Goal: Task Accomplishment & Management: Use online tool/utility

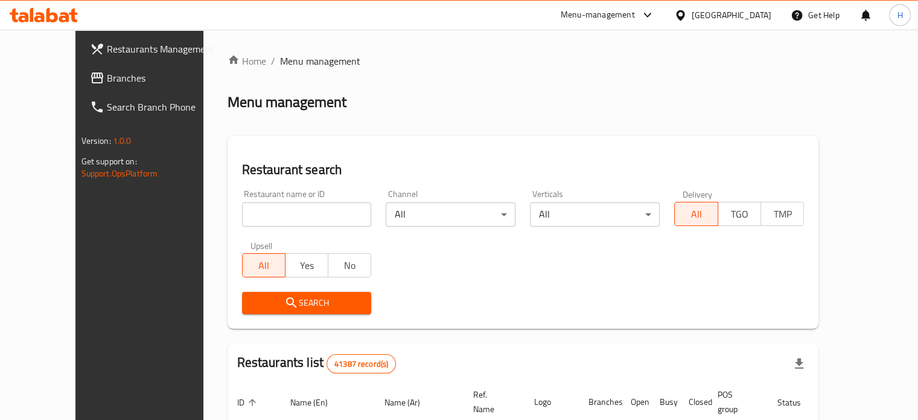
click at [272, 209] on input "search" at bounding box center [307, 214] width 130 height 24
type input "ش"
type input "[PERSON_NAME]"
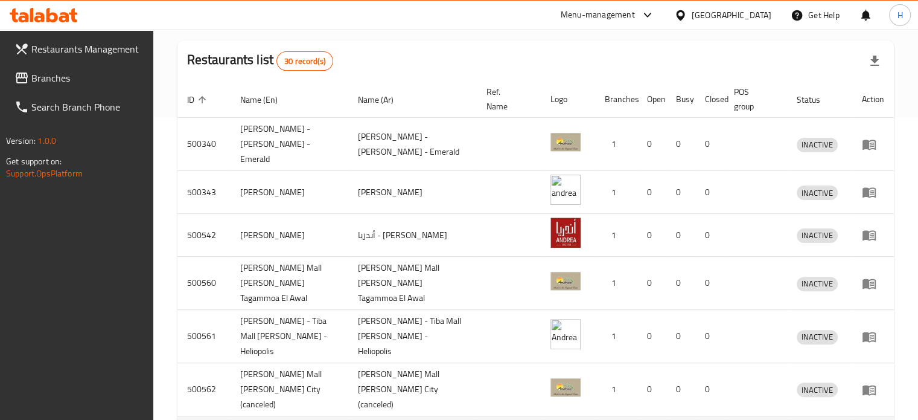
scroll to position [452, 0]
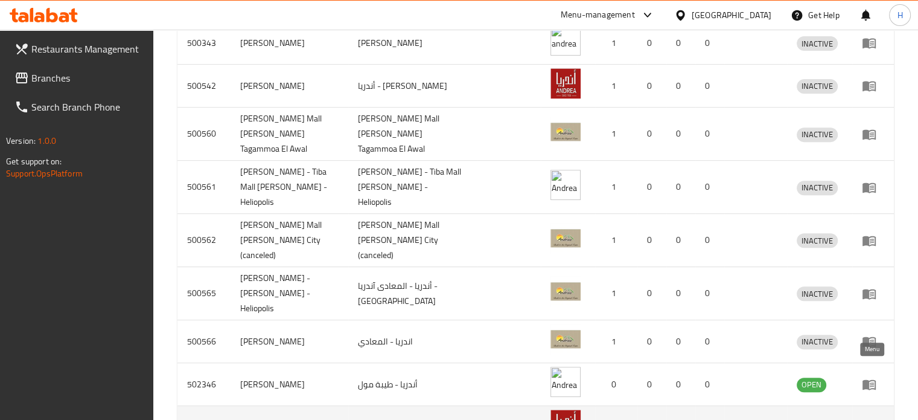
click at [869, 419] on icon "enhanced table" at bounding box center [869, 428] width 13 height 10
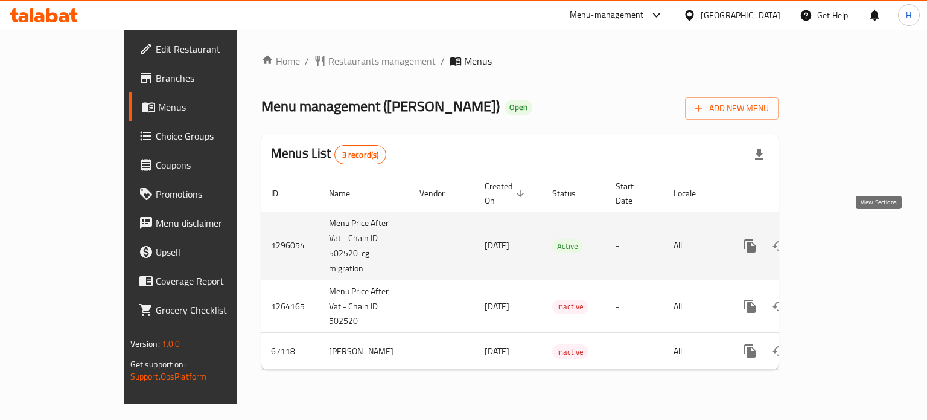
click at [843, 240] on icon "enhanced table" at bounding box center [837, 245] width 11 height 11
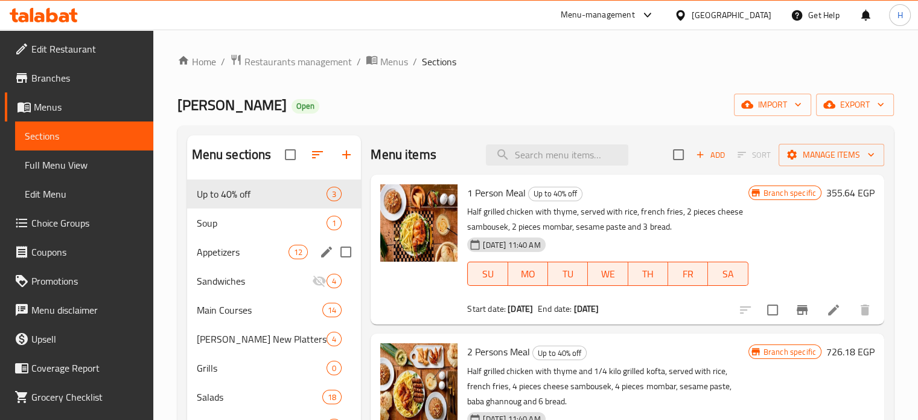
click at [231, 243] on div "Appetizers 12" at bounding box center [274, 251] width 174 height 29
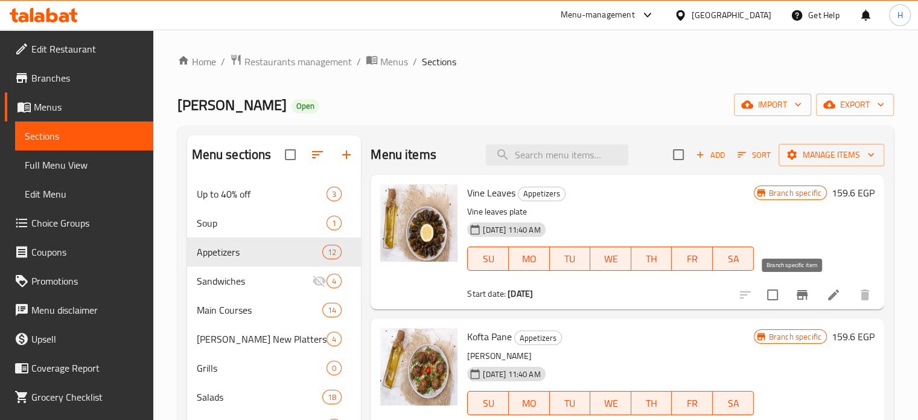
click at [797, 296] on icon "Branch-specific-item" at bounding box center [802, 295] width 11 height 10
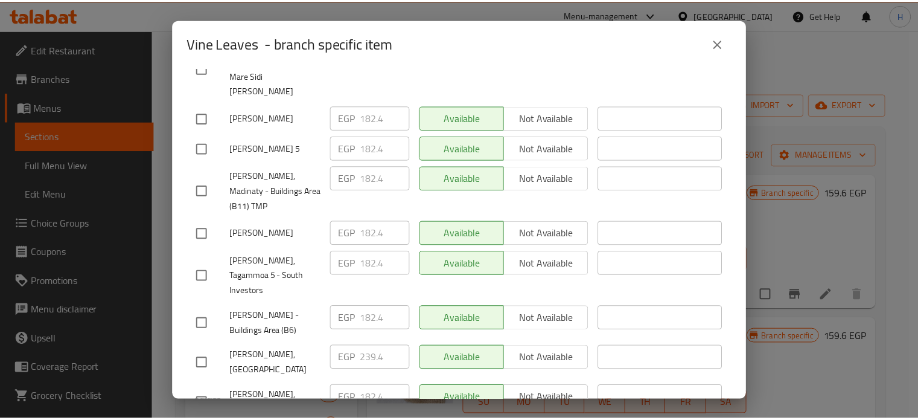
scroll to position [384, 0]
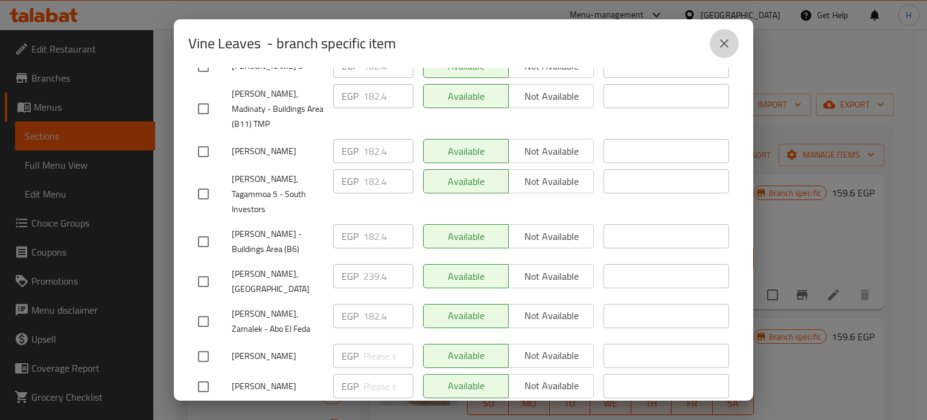
click at [722, 36] on icon "close" at bounding box center [724, 43] width 14 height 14
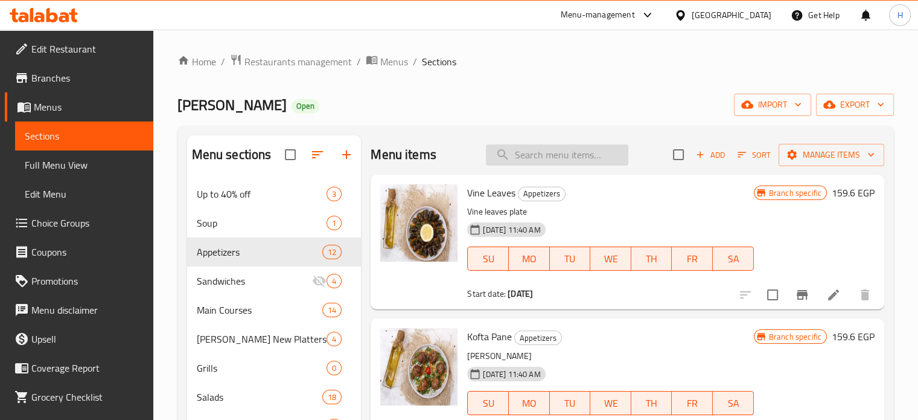
click at [541, 154] on input "search" at bounding box center [557, 154] width 142 height 21
paste input "Half Grilled Chicken with Thyme Taste"
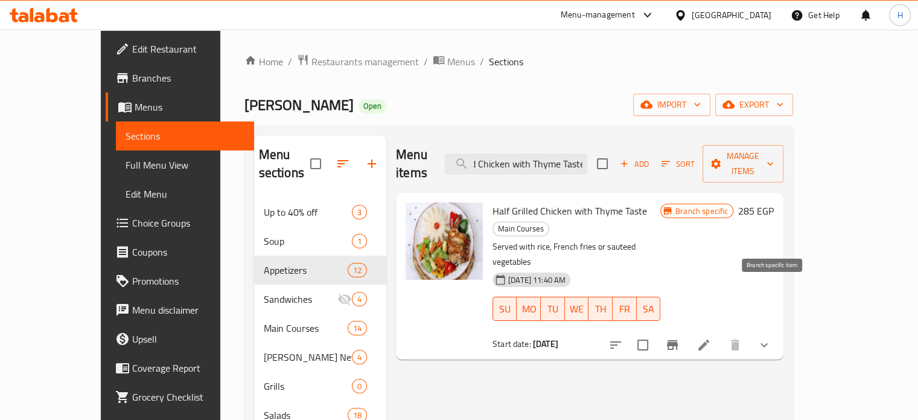
type input "Half Grilled Chicken with Thyme Taste"
click at [680, 337] on icon "Branch-specific-item" at bounding box center [672, 344] width 14 height 14
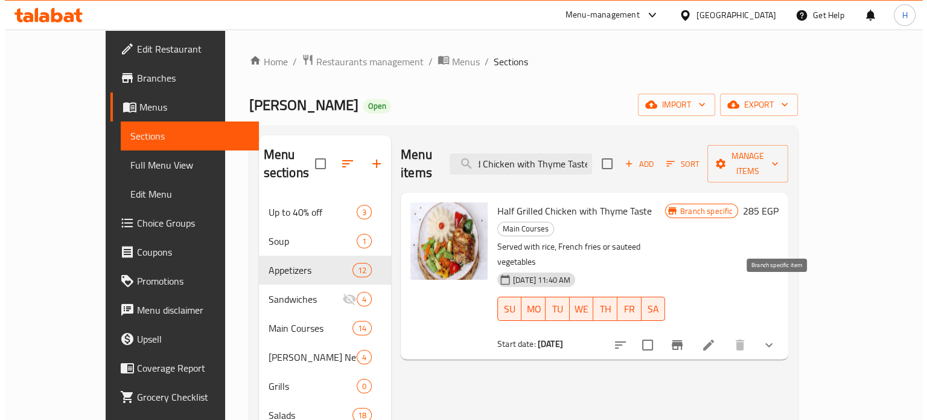
scroll to position [0, 0]
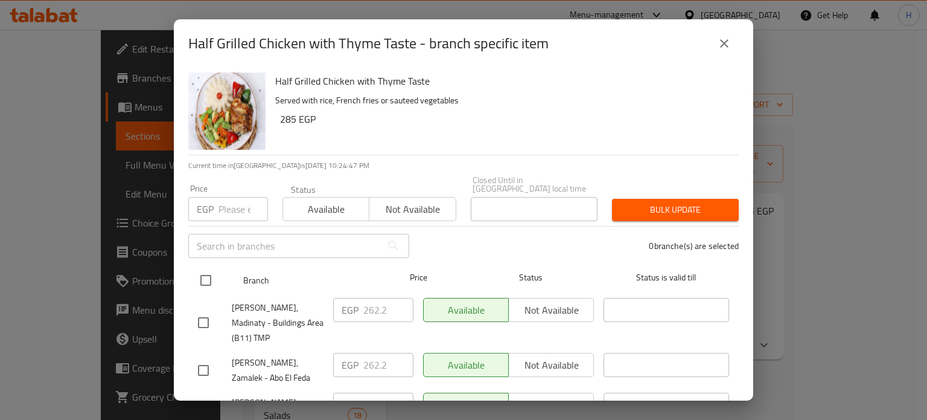
click at [210, 267] on input "checkbox" at bounding box center [205, 279] width 25 height 25
checkbox input "true"
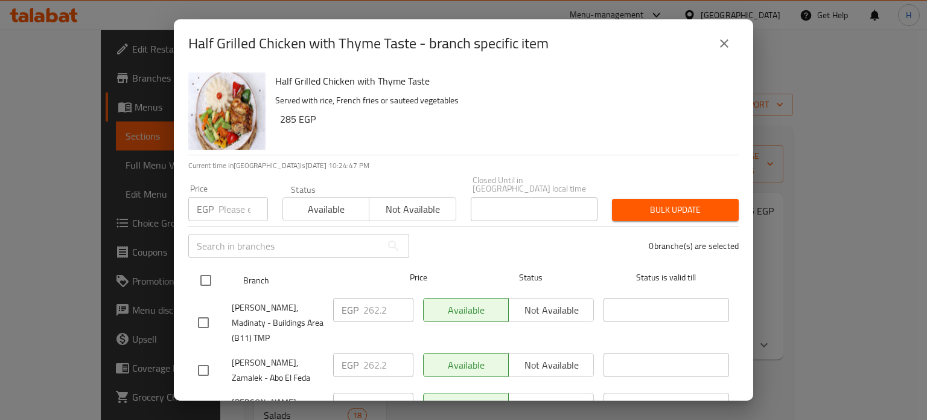
checkbox input "true"
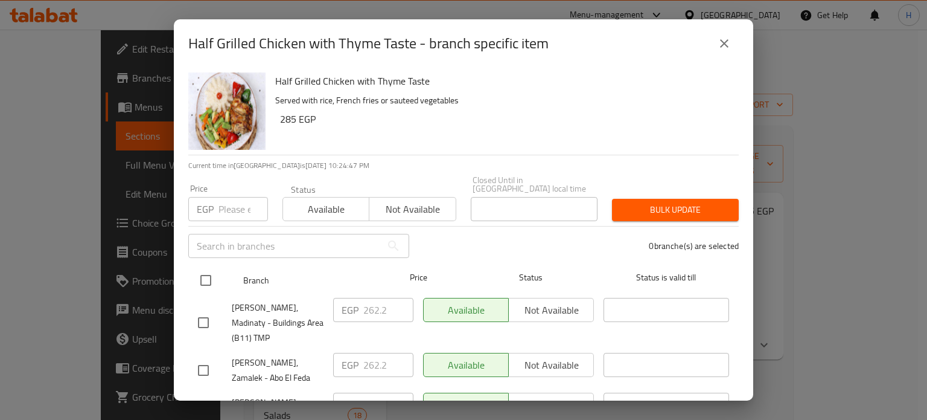
checkbox input "true"
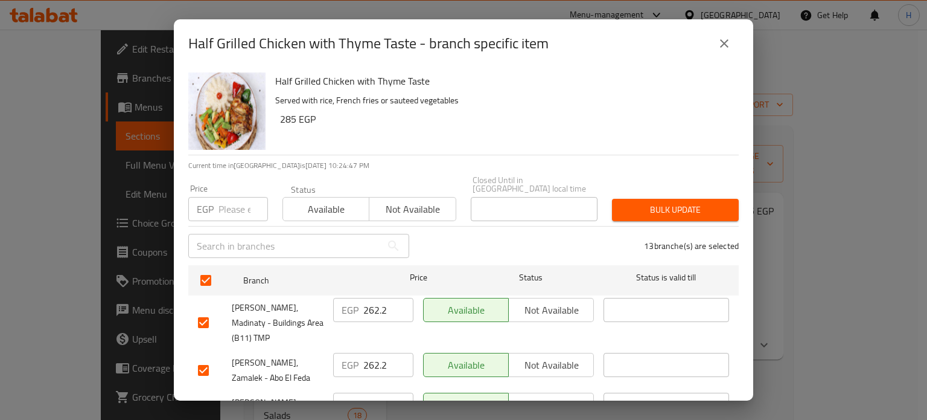
click at [225, 203] on input "number" at bounding box center [243, 209] width 49 height 24
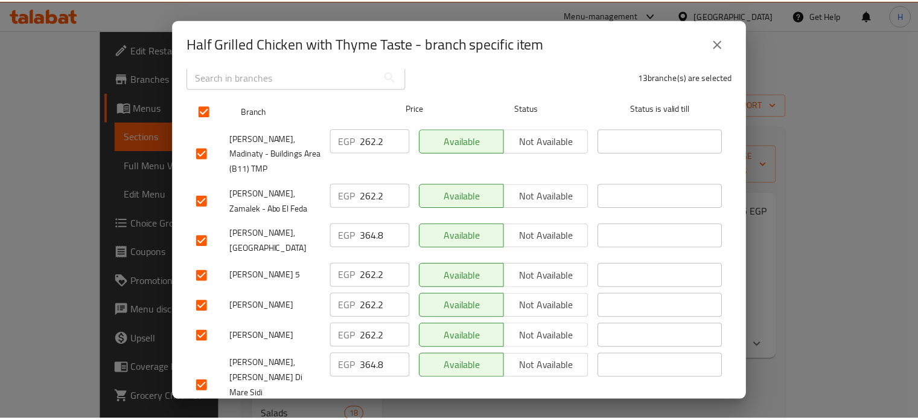
scroll to position [60, 0]
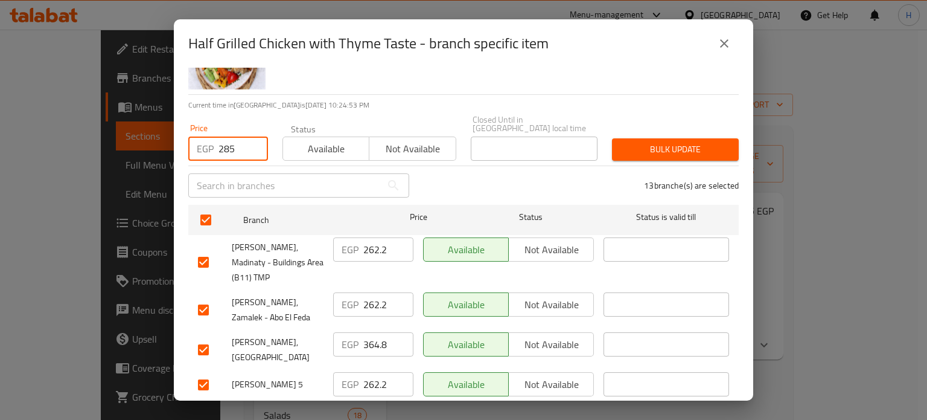
type input "285"
click at [641, 142] on span "Bulk update" at bounding box center [675, 149] width 107 height 15
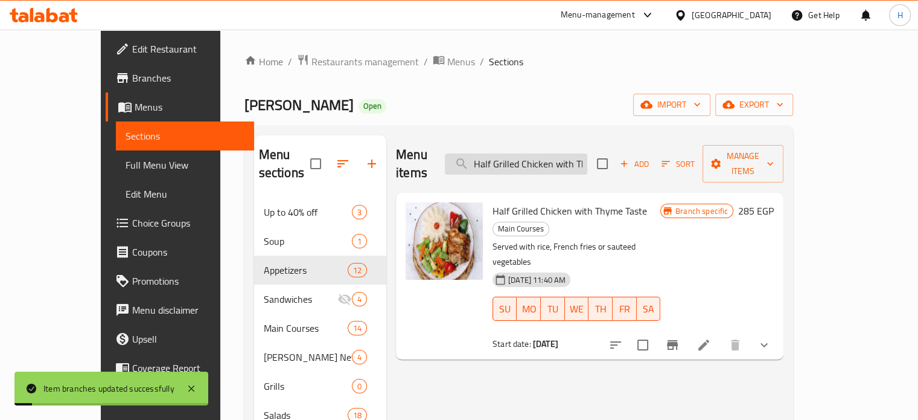
click at [577, 154] on input "Half Grilled Chicken with Thyme Taste" at bounding box center [516, 163] width 142 height 21
paste input "[PERSON_NAME]"
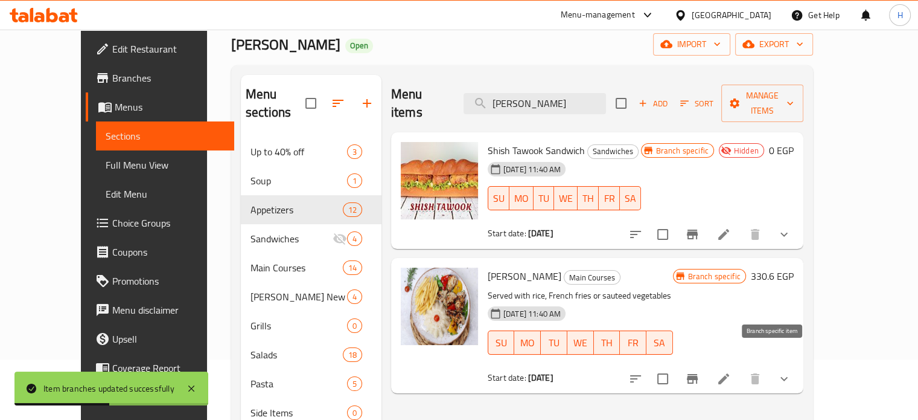
type input "[PERSON_NAME]"
click at [698, 374] on icon "Branch-specific-item" at bounding box center [692, 379] width 11 height 10
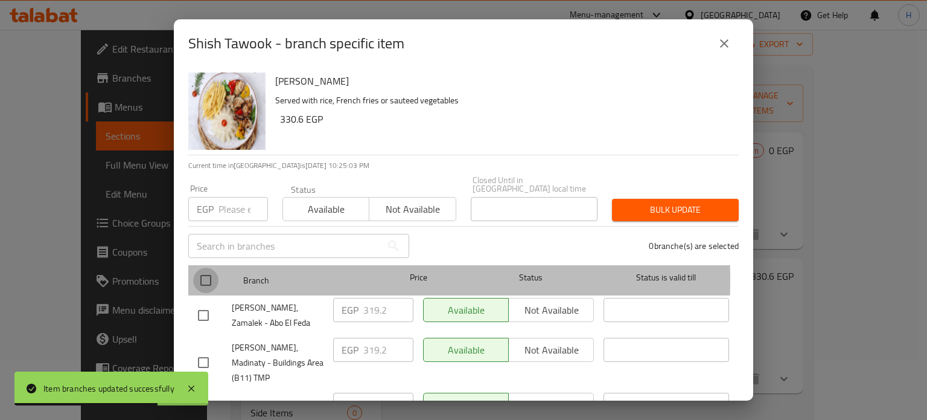
click at [205, 270] on input "checkbox" at bounding box center [205, 279] width 25 height 25
checkbox input "true"
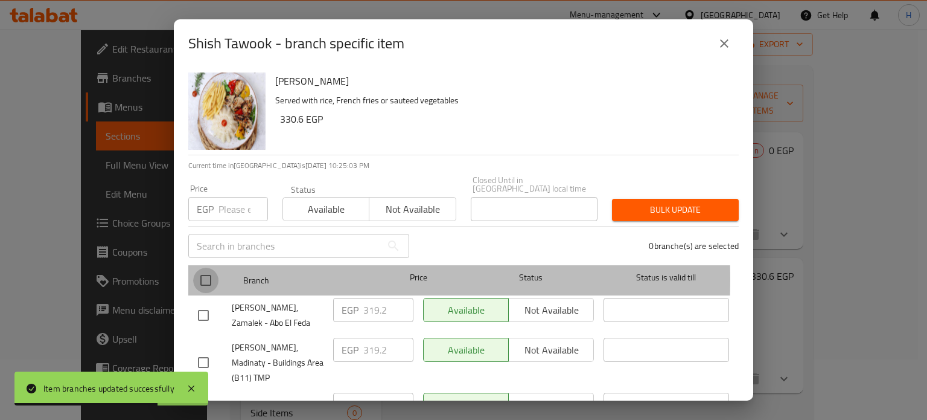
checkbox input "true"
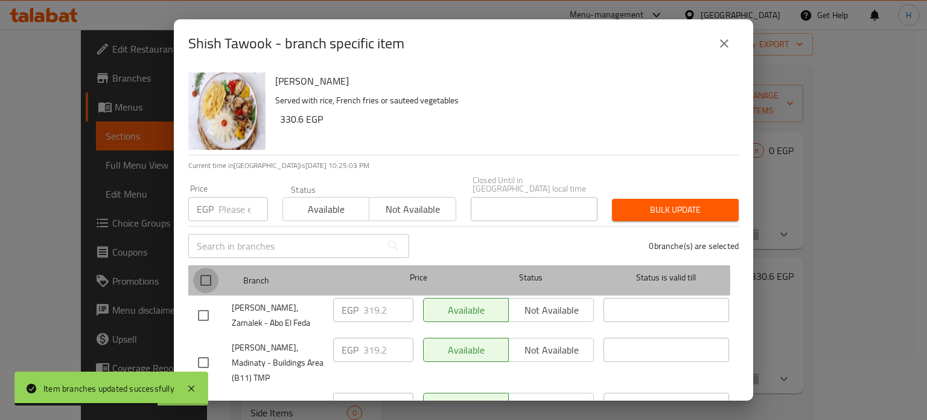
checkbox input "true"
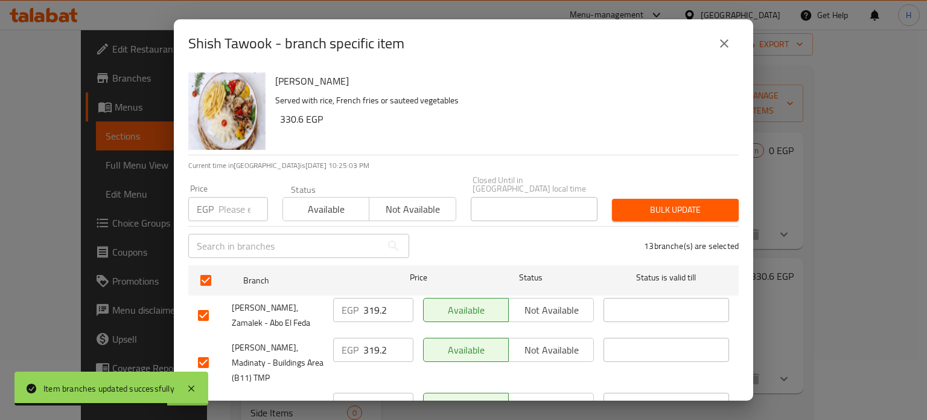
click at [232, 209] on input "number" at bounding box center [243, 209] width 49 height 24
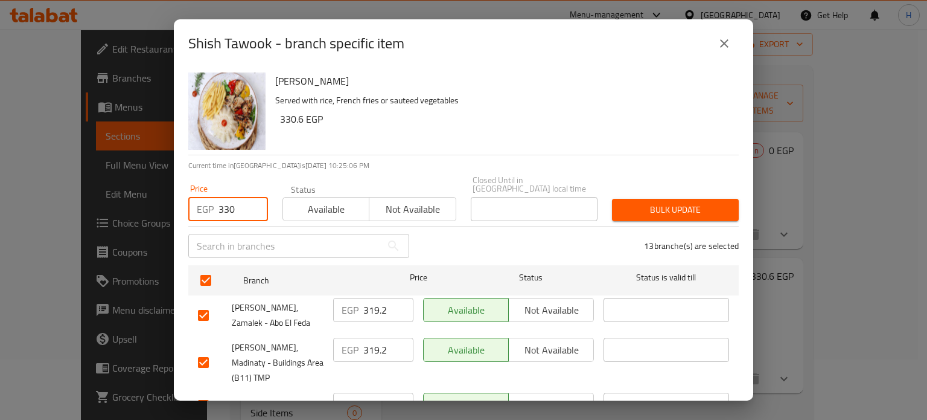
type input "330"
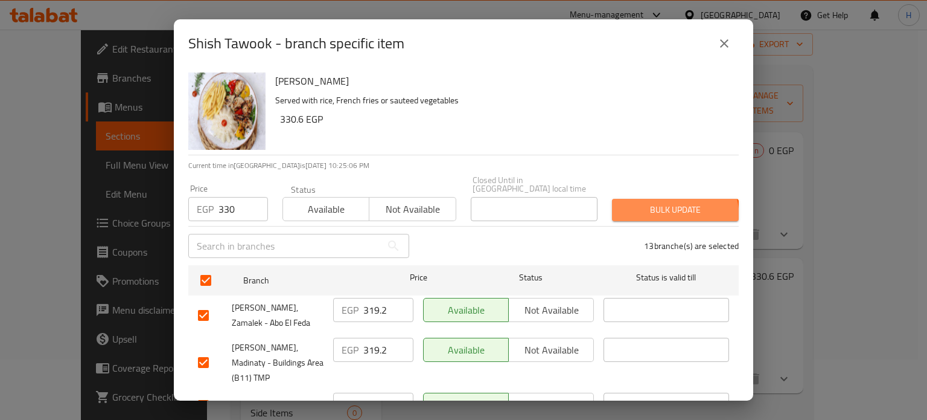
click at [654, 209] on button "Bulk update" at bounding box center [675, 210] width 127 height 22
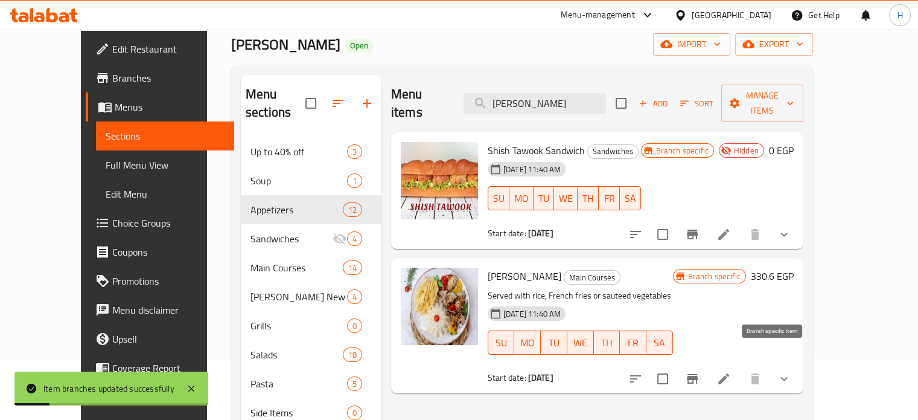
click at [700, 371] on icon "Branch-specific-item" at bounding box center [692, 378] width 14 height 14
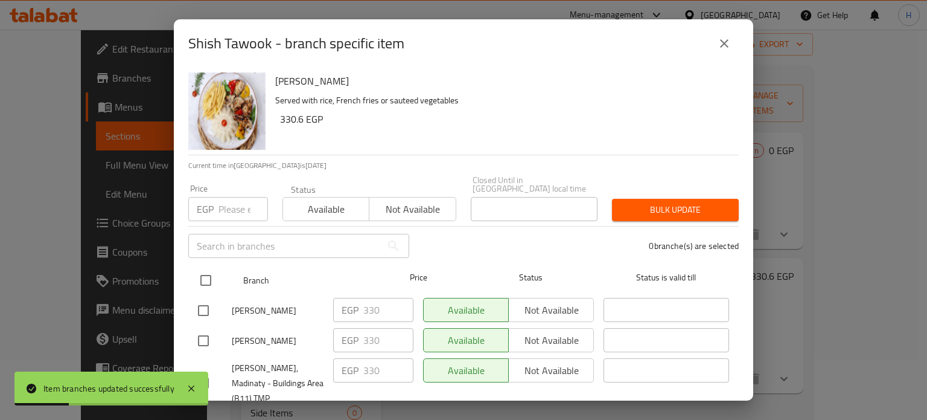
click at [211, 269] on input "checkbox" at bounding box center [205, 279] width 25 height 25
checkbox input "true"
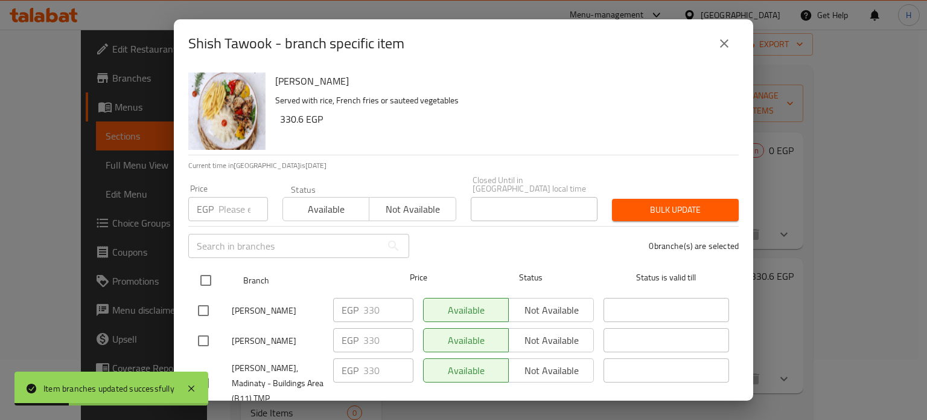
checkbox input "true"
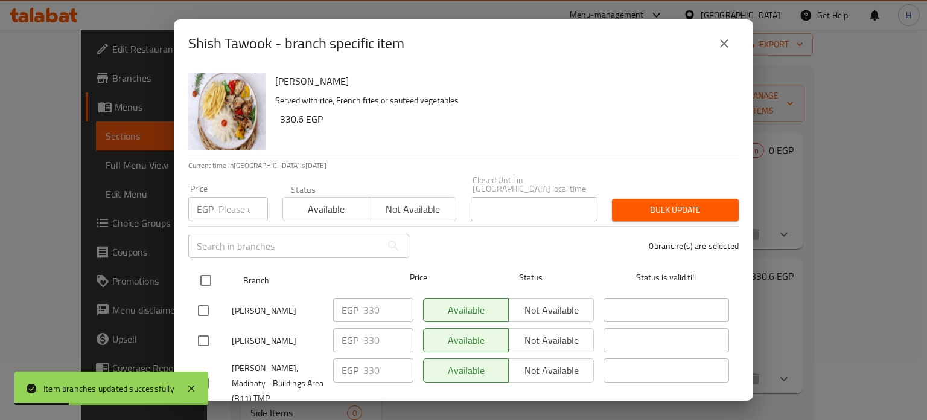
checkbox input "true"
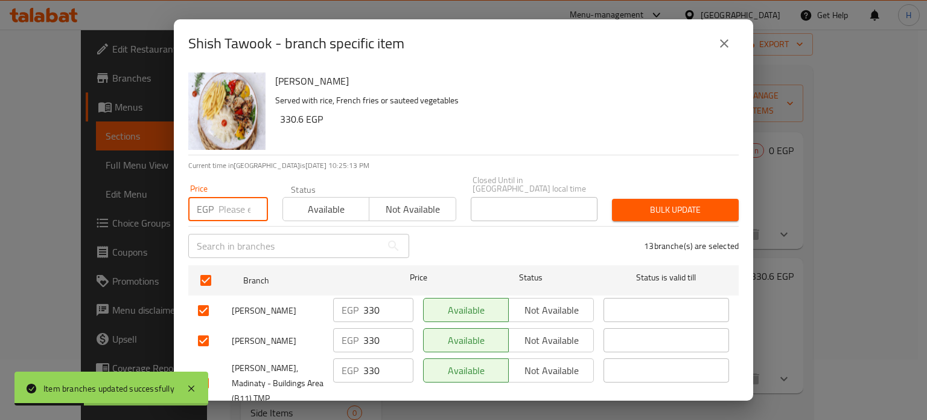
click at [221, 202] on input "number" at bounding box center [243, 209] width 49 height 24
paste input "330.60"
type input "330.60"
click at [654, 203] on span "Bulk update" at bounding box center [675, 209] width 107 height 15
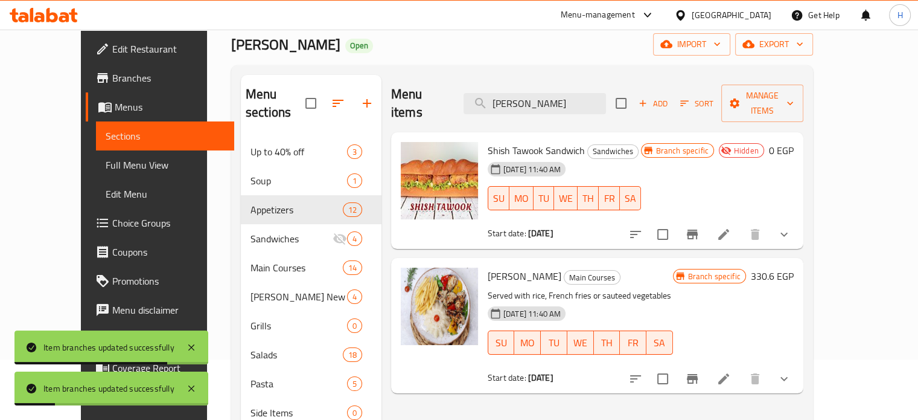
drag, startPoint x: 592, startPoint y: 93, endPoint x: 459, endPoint y: 96, distance: 132.8
click at [459, 96] on div "Menu items Shish Tawook Add Sort Manage items" at bounding box center [597, 103] width 412 height 57
paste input "Boneless Chicken"
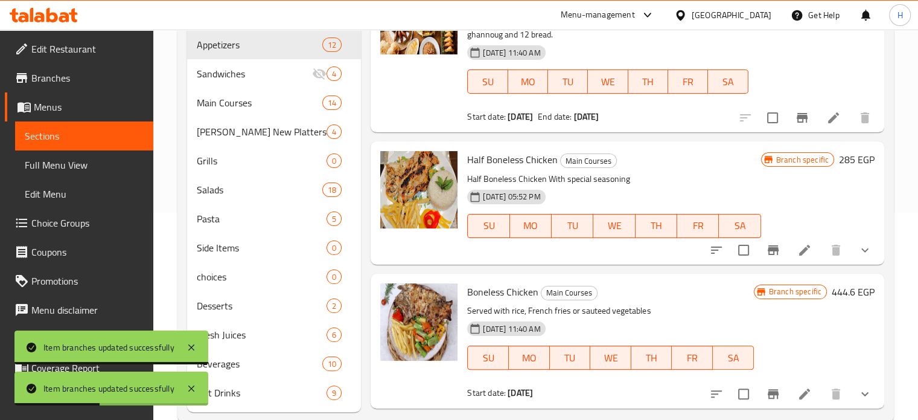
scroll to position [232, 0]
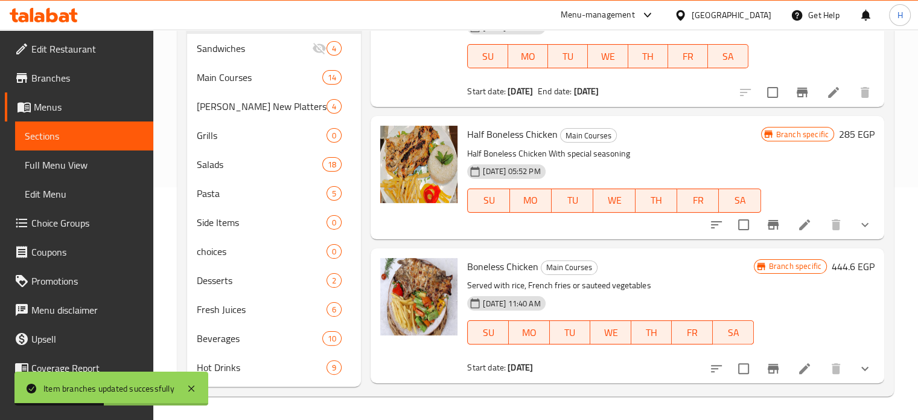
type input "Boneless Chicken"
click at [772, 366] on icon "Branch-specific-item" at bounding box center [773, 368] width 11 height 10
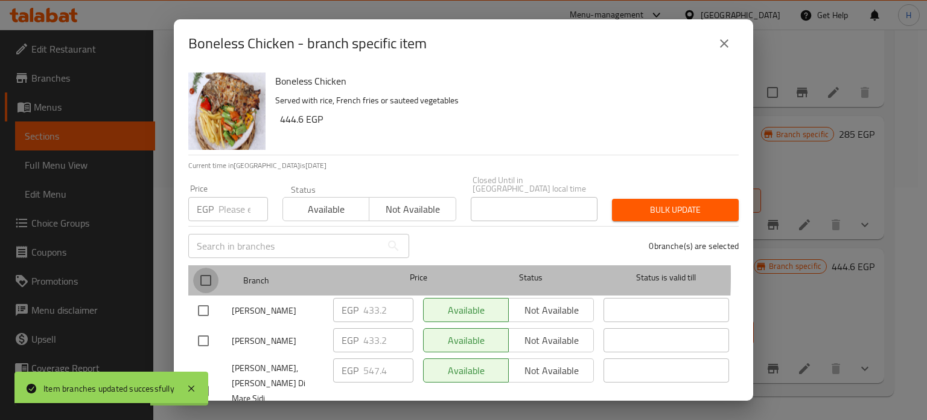
click at [197, 267] on input "checkbox" at bounding box center [205, 279] width 25 height 25
checkbox input "true"
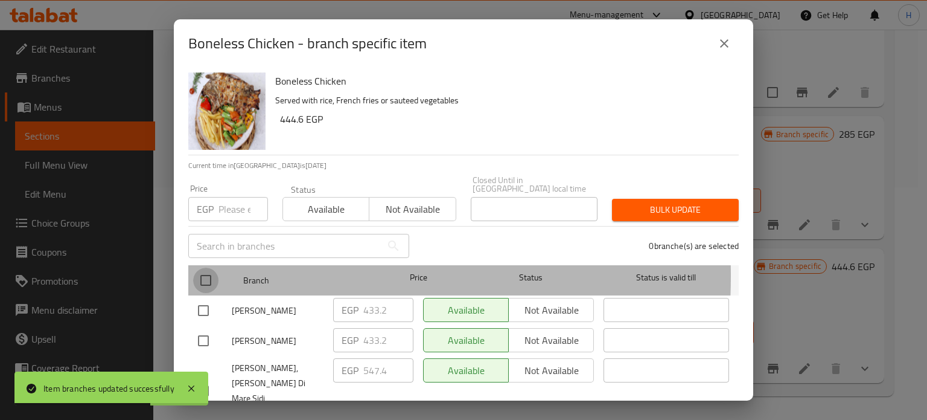
checkbox input "true"
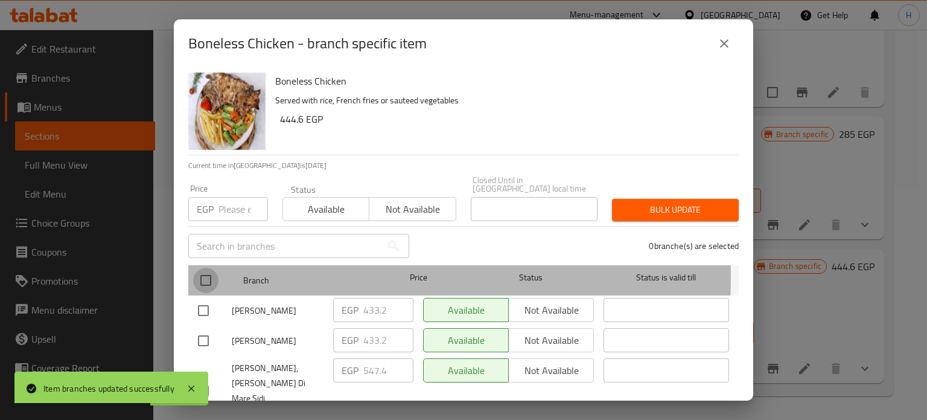
checkbox input "true"
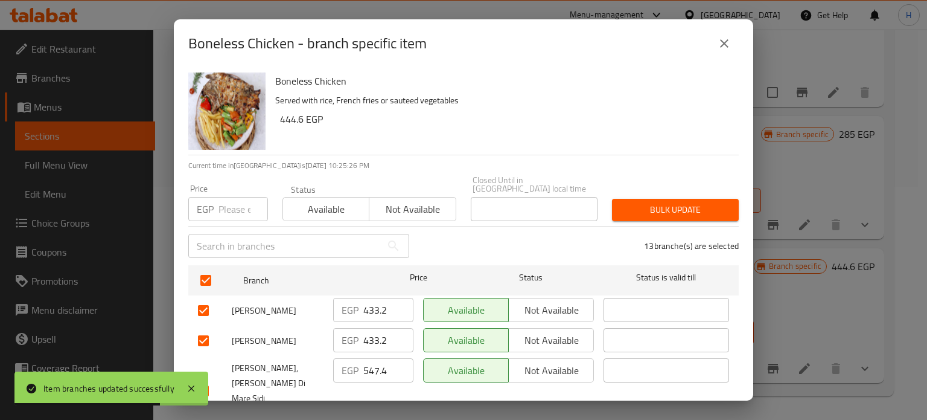
click at [226, 197] on input "number" at bounding box center [243, 209] width 49 height 24
paste input "444.60"
type input "444.60"
click at [642, 202] on span "Bulk update" at bounding box center [675, 209] width 107 height 15
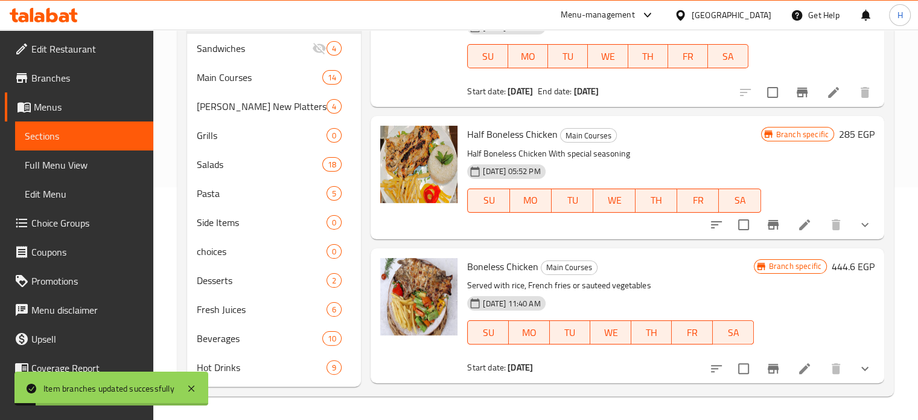
scroll to position [0, 0]
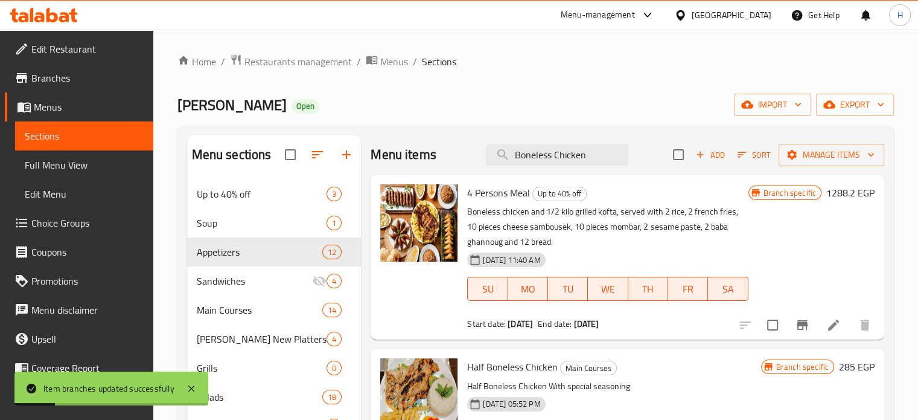
drag, startPoint x: 584, startPoint y: 158, endPoint x: 447, endPoint y: 148, distance: 138.0
click at [447, 148] on div "Menu items Boneless Chicken Add Sort Manage items" at bounding box center [628, 154] width 514 height 39
paste input "Mix Grill"
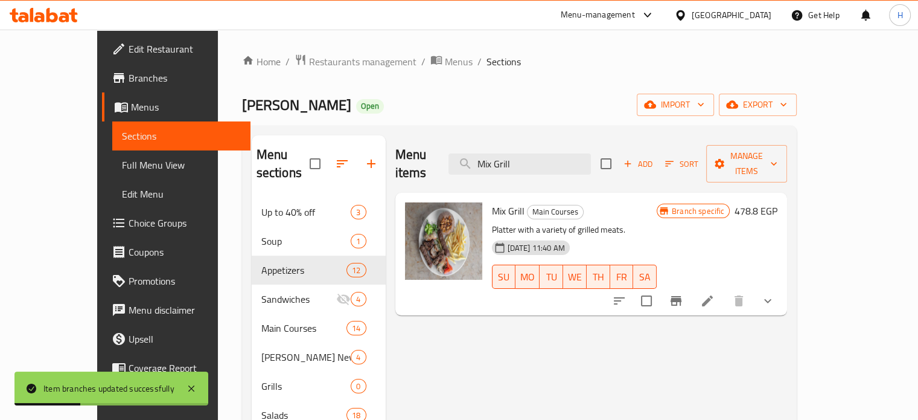
type input "Mix Grill"
click at [681, 296] on icon "Branch-specific-item" at bounding box center [676, 301] width 11 height 10
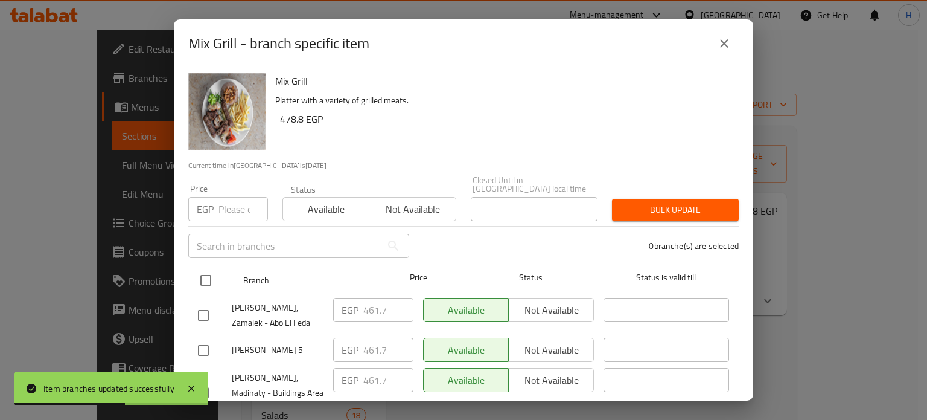
click at [196, 267] on input "checkbox" at bounding box center [205, 279] width 25 height 25
checkbox input "true"
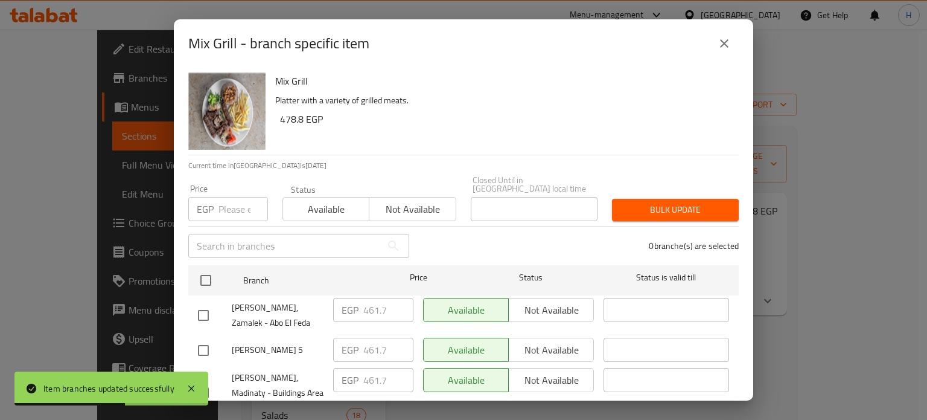
checkbox input "true"
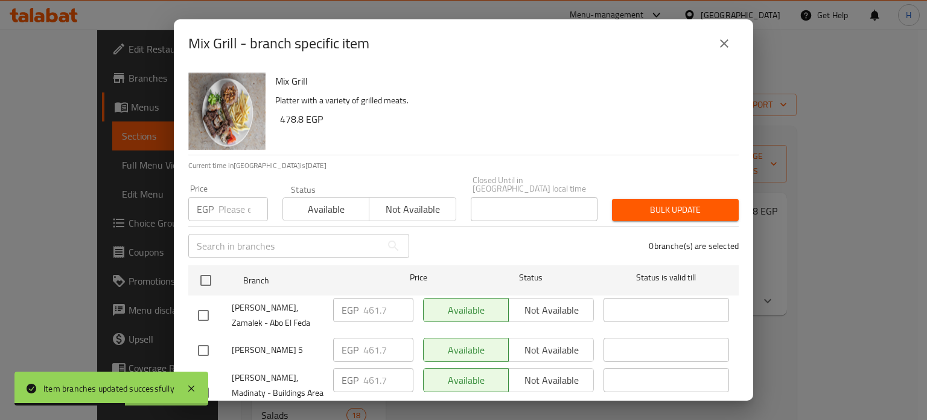
checkbox input "true"
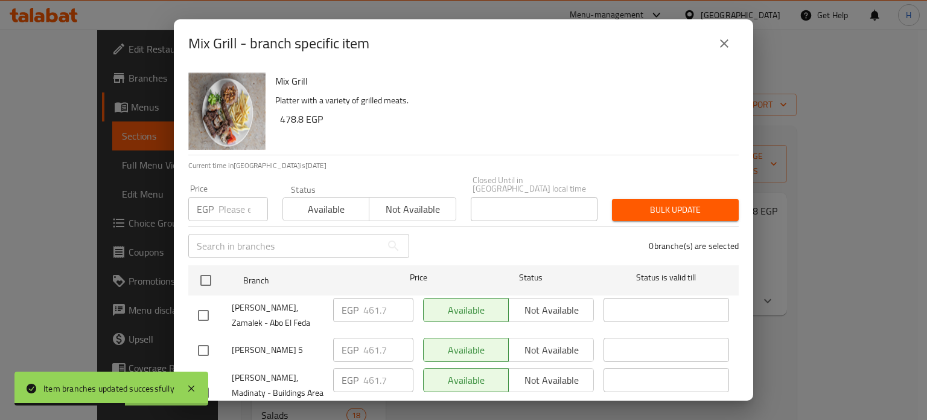
checkbox input "true"
click at [215, 199] on div "EGP Price" at bounding box center [228, 209] width 80 height 24
paste input "478.80"
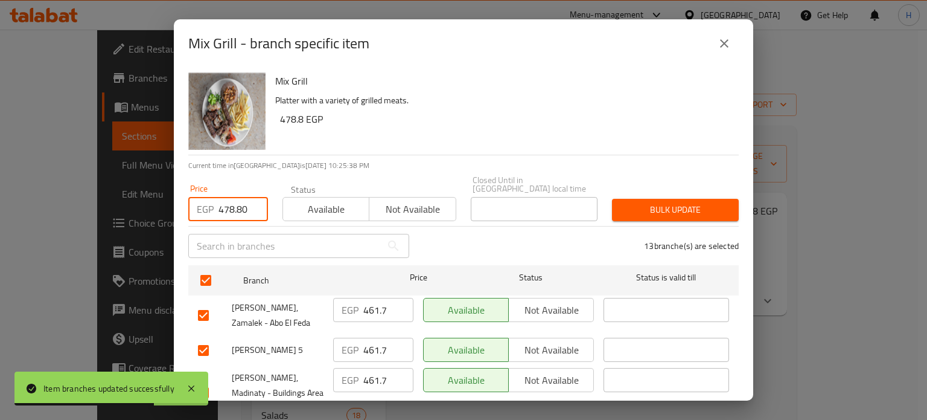
type input "478.80"
click at [650, 205] on span "Bulk update" at bounding box center [675, 209] width 107 height 15
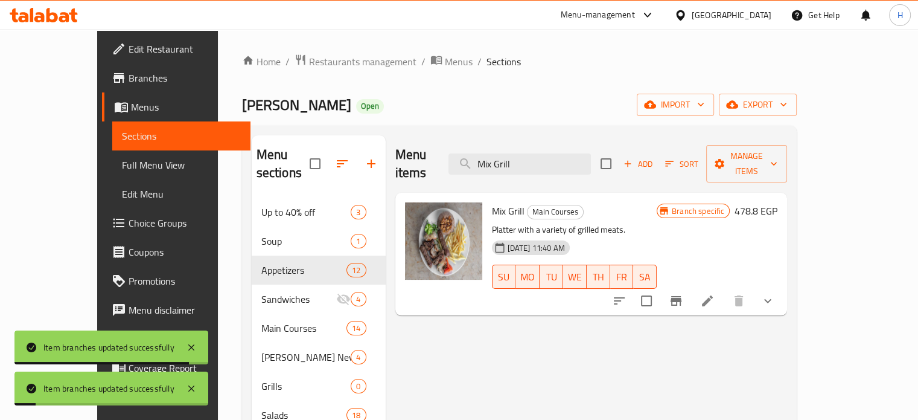
paste input "Two Quails"
drag, startPoint x: 562, startPoint y: 156, endPoint x: 477, endPoint y: 150, distance: 85.3
click at [477, 150] on div "Menu items Mix Grill Add Sort Manage items" at bounding box center [591, 163] width 392 height 57
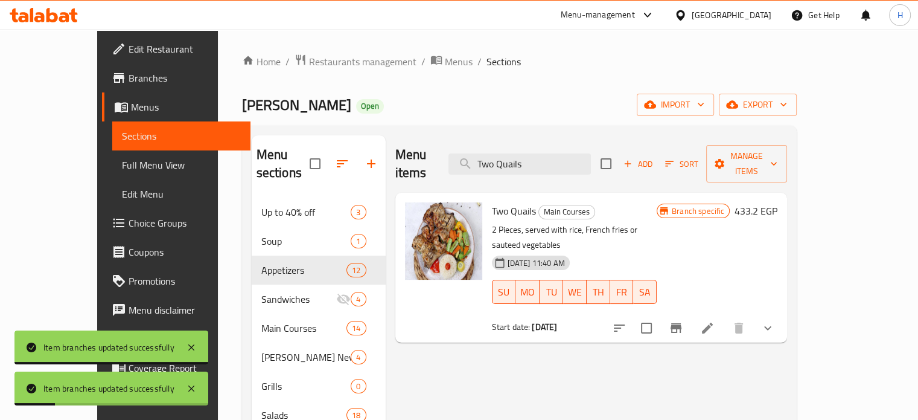
type input "Two Quails"
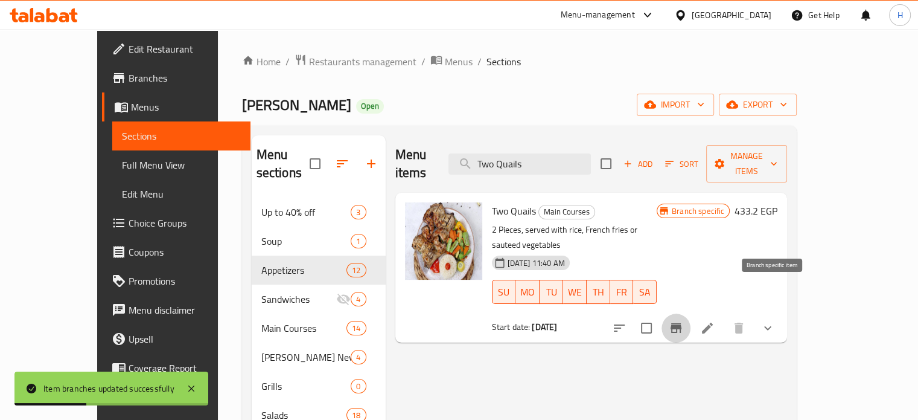
click at [681, 323] on icon "Branch-specific-item" at bounding box center [676, 328] width 11 height 10
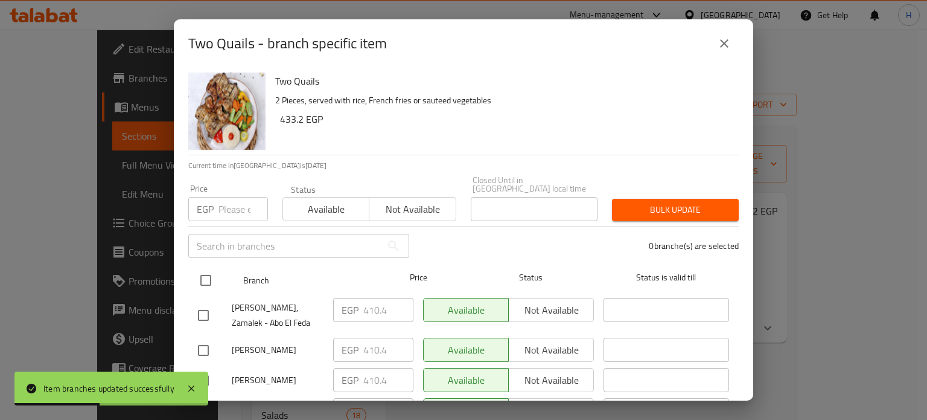
click at [200, 272] on input "checkbox" at bounding box center [205, 279] width 25 height 25
checkbox input "true"
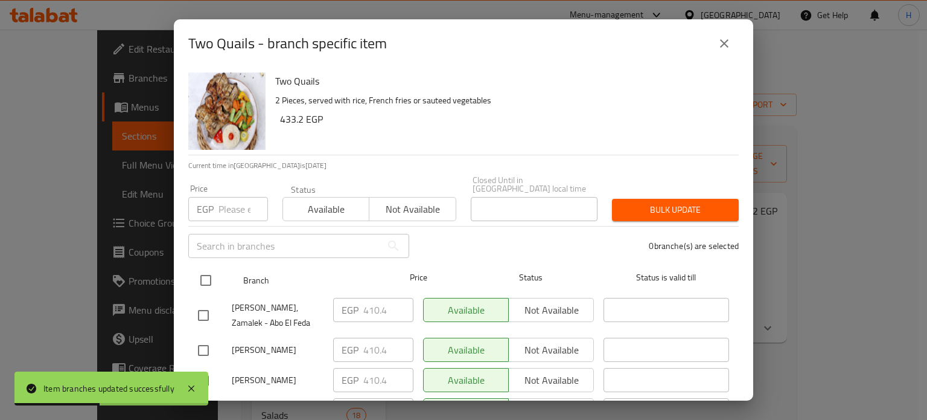
checkbox input "true"
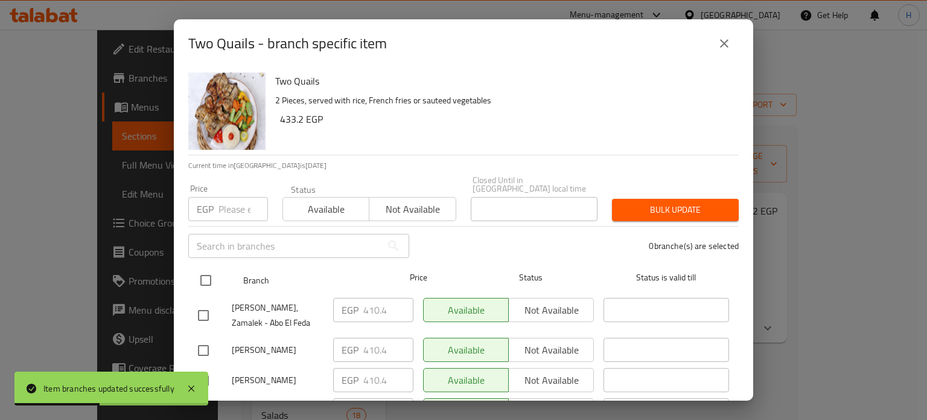
checkbox input "true"
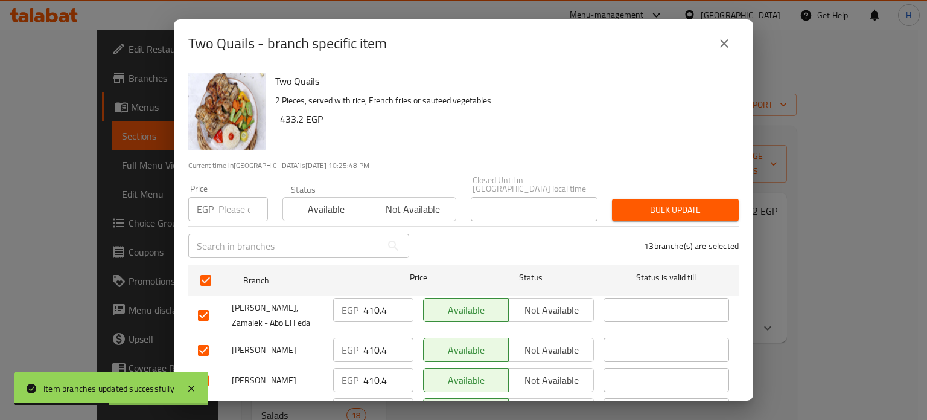
click at [222, 205] on input "number" at bounding box center [243, 209] width 49 height 24
paste input "433.20"
type input "433.20"
click at [634, 224] on div "13 branche(s) are selected" at bounding box center [581, 245] width 330 height 43
click at [640, 209] on button "Bulk update" at bounding box center [675, 210] width 127 height 22
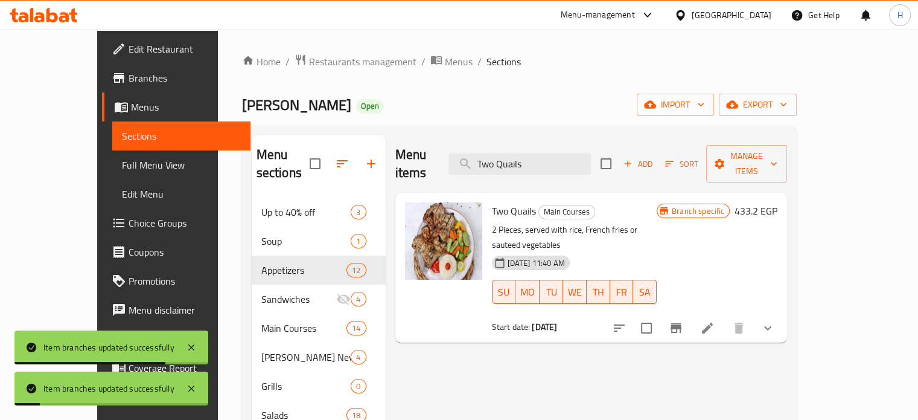
drag, startPoint x: 575, startPoint y: 152, endPoint x: 432, endPoint y: 149, distance: 142.5
click at [432, 149] on div "Menu items Two Quails Add Sort Manage items" at bounding box center [591, 163] width 392 height 57
paste input "Kofta and Kebab"
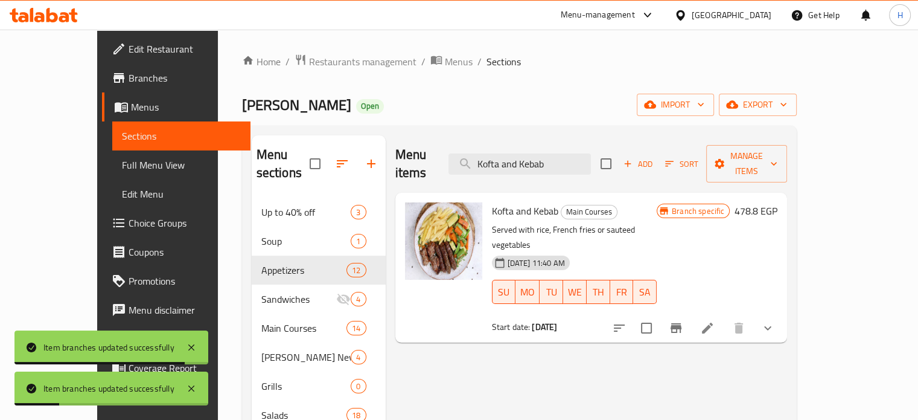
type input "Kofta and Kebab"
click at [681, 323] on icon "Branch-specific-item" at bounding box center [676, 328] width 11 height 10
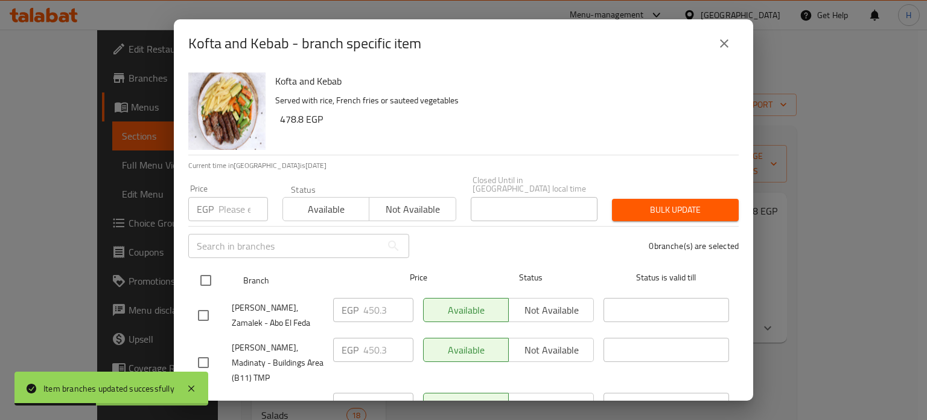
click at [200, 272] on input "checkbox" at bounding box center [205, 279] width 25 height 25
checkbox input "true"
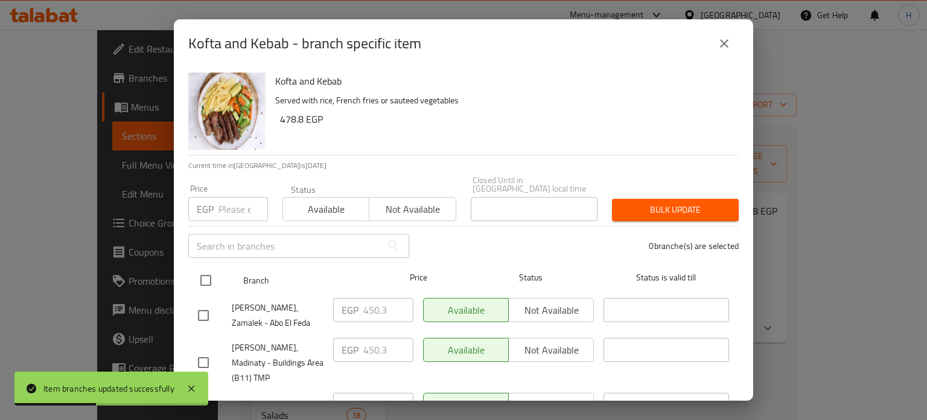
checkbox input "true"
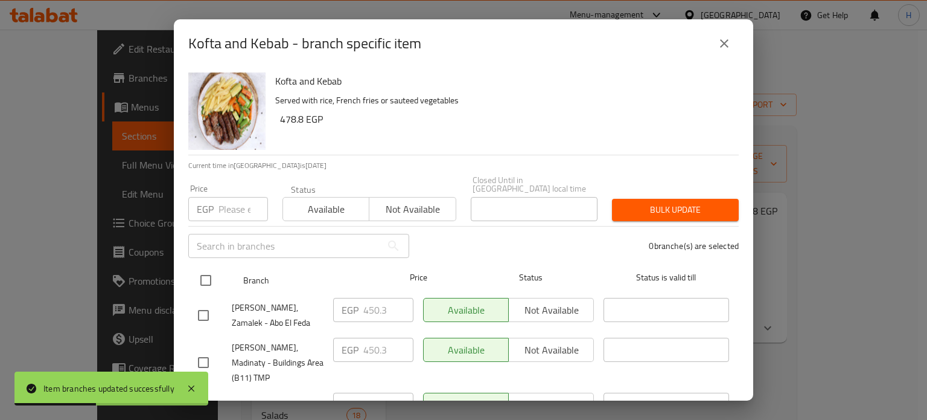
checkbox input "true"
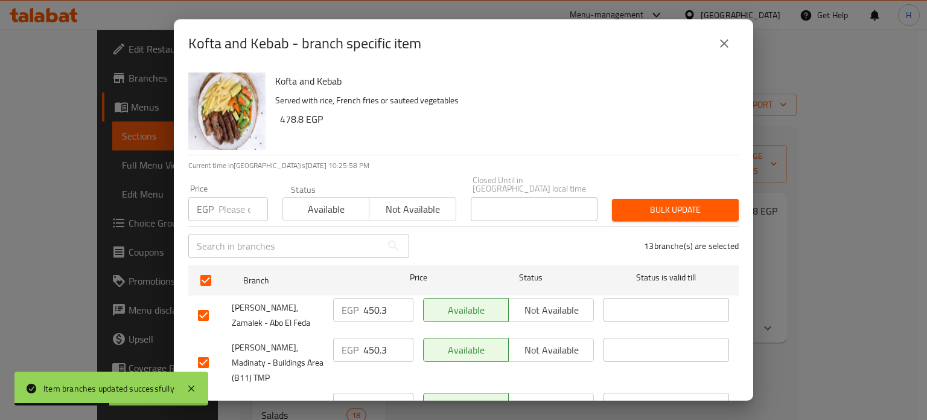
click at [217, 197] on div "EGP Price" at bounding box center [228, 209] width 80 height 24
paste input "478.80"
type input "478.80"
click at [630, 205] on span "Bulk update" at bounding box center [675, 209] width 107 height 15
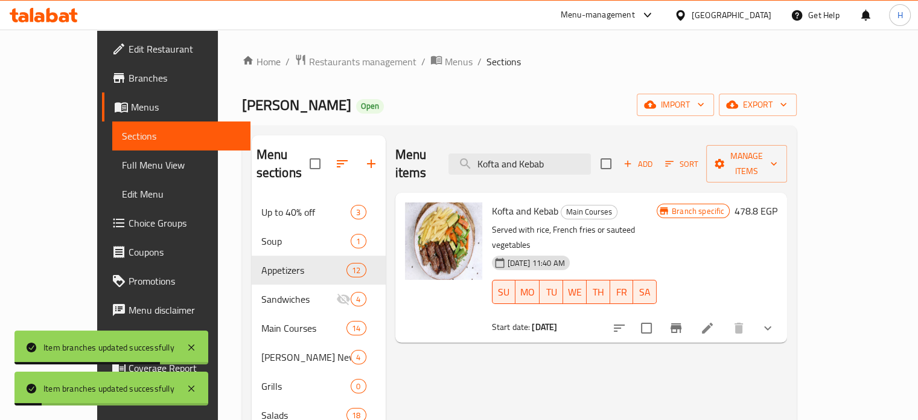
drag, startPoint x: 584, startPoint y: 152, endPoint x: 465, endPoint y: 152, distance: 119.5
click at [465, 152] on div "Menu items Kofta and Kebab Add Sort Manage items" at bounding box center [591, 163] width 392 height 57
paste input "Grilled Kofta"
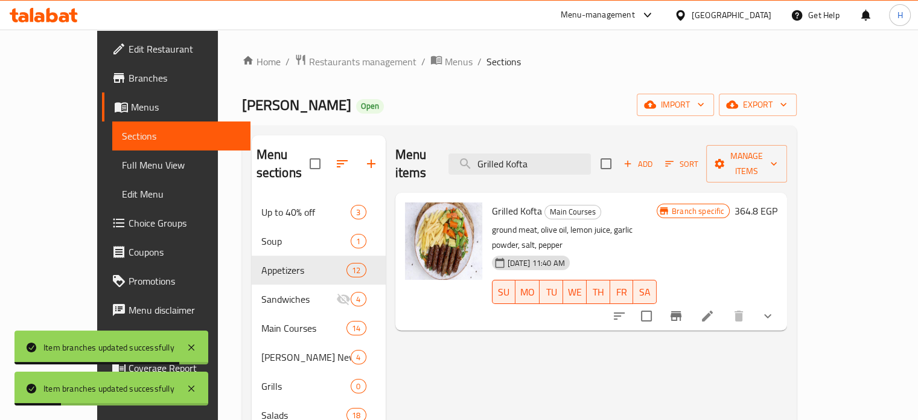
type input "Grilled Kofta"
click at [683, 308] on icon "Branch-specific-item" at bounding box center [676, 315] width 14 height 14
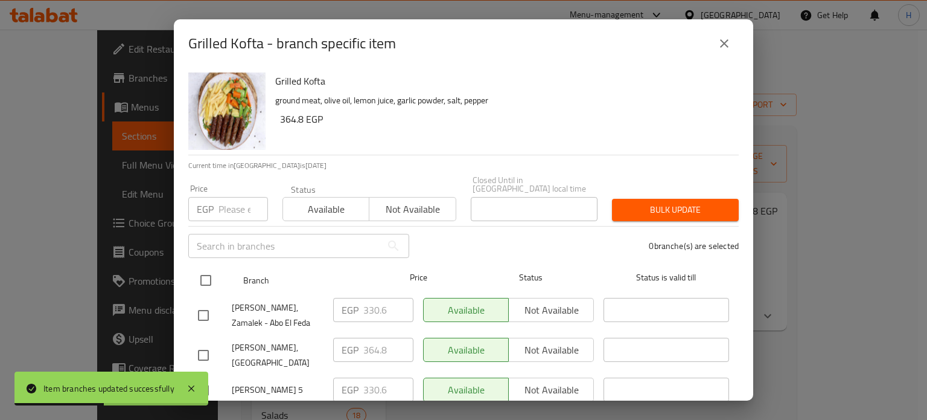
click at [203, 272] on input "checkbox" at bounding box center [205, 279] width 25 height 25
checkbox input "true"
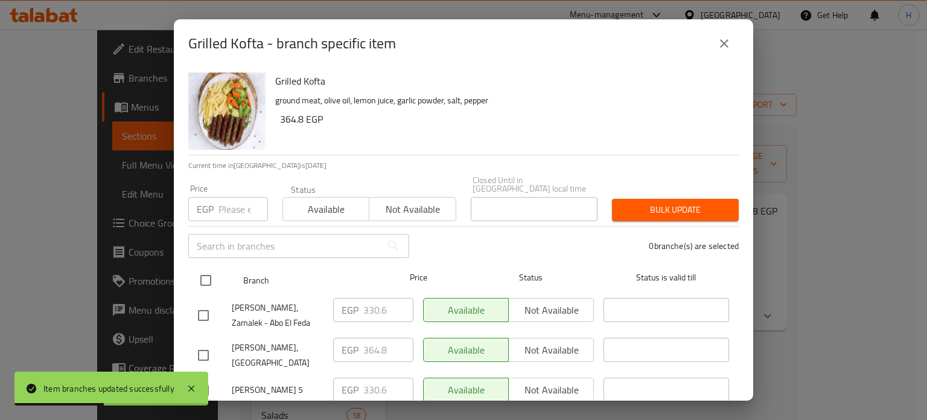
checkbox input "true"
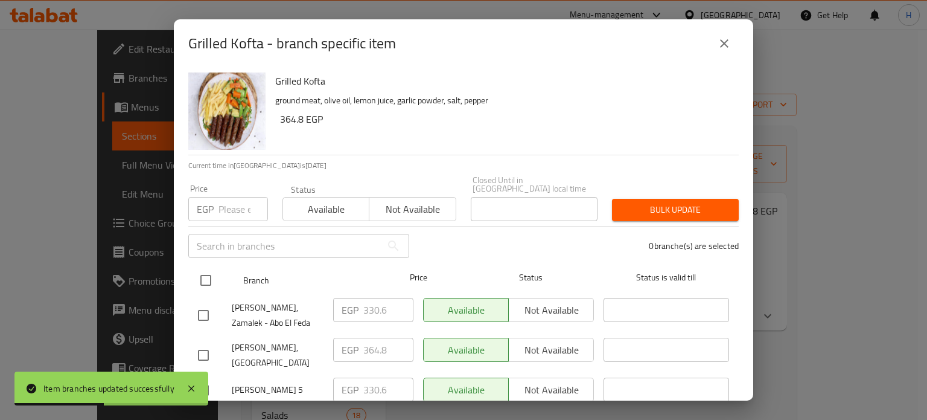
checkbox input "true"
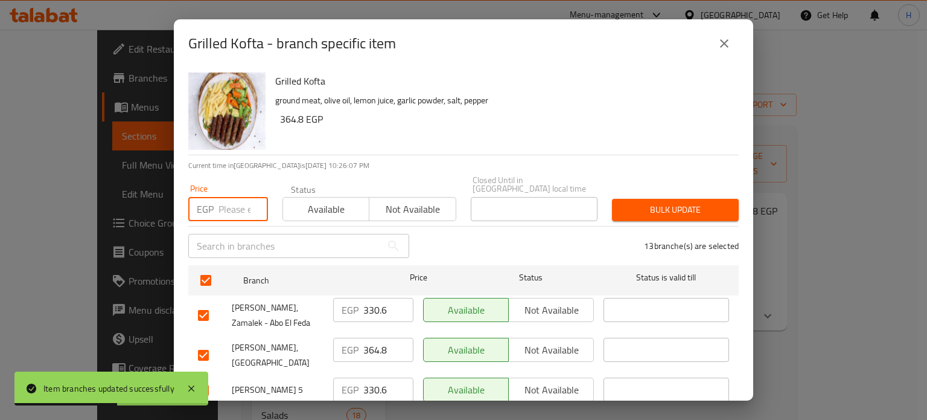
click at [224, 197] on input "number" at bounding box center [243, 209] width 49 height 24
paste input "364.80"
type input "364.80"
click at [629, 191] on div "Bulk update" at bounding box center [675, 209] width 141 height 37
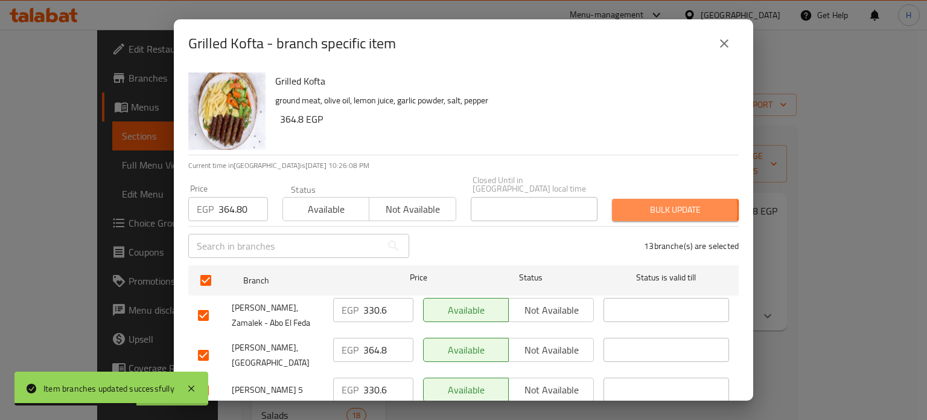
click at [636, 202] on span "Bulk update" at bounding box center [675, 209] width 107 height 15
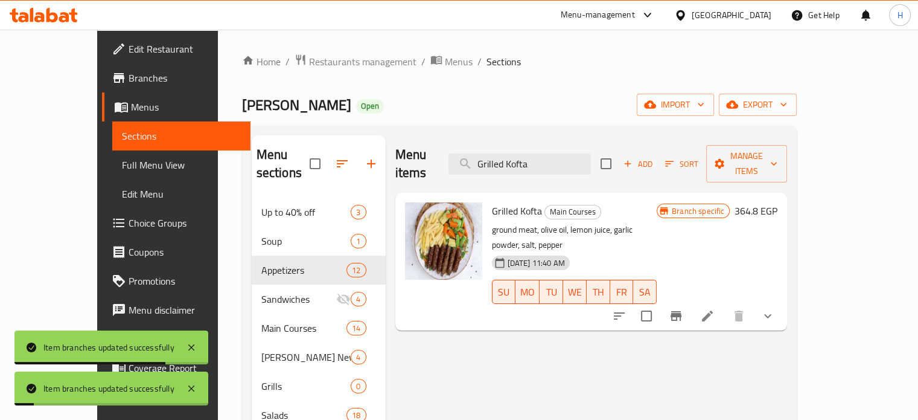
drag, startPoint x: 561, startPoint y: 159, endPoint x: 415, endPoint y: 158, distance: 146.1
click at [415, 158] on div "Menu items Grilled Kofta Add Sort Manage items" at bounding box center [591, 163] width 392 height 57
paste input "Mix [PERSON_NAME]"
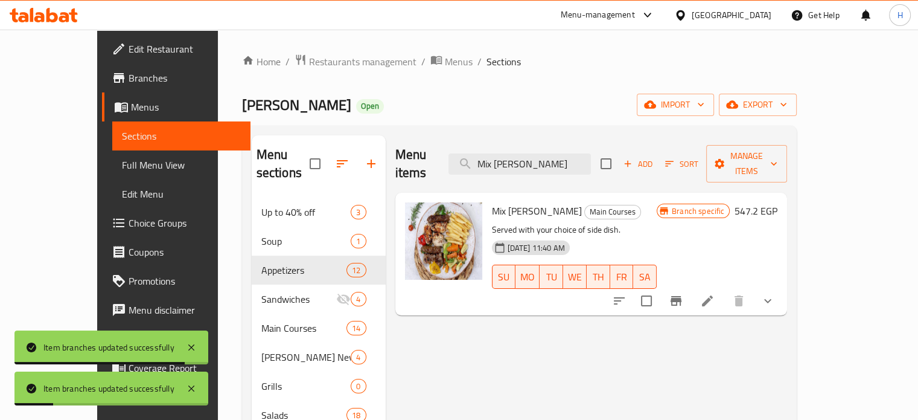
type input "Mix [PERSON_NAME]"
click at [681, 296] on icon "Branch-specific-item" at bounding box center [676, 301] width 11 height 10
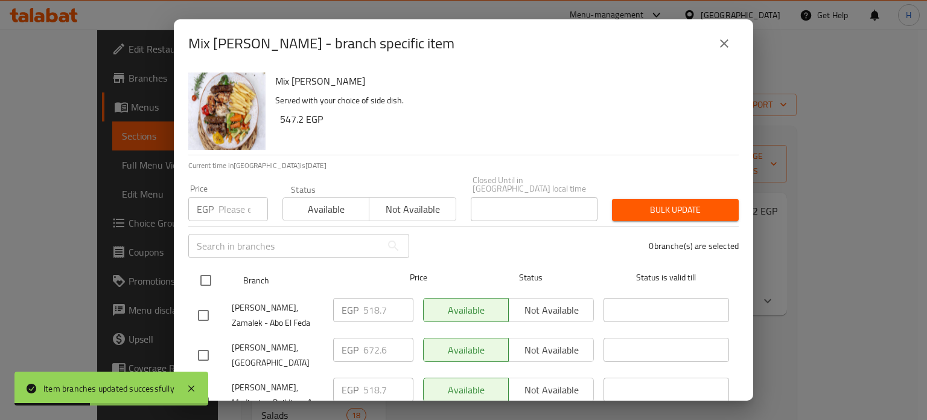
click at [203, 267] on input "checkbox" at bounding box center [205, 279] width 25 height 25
checkbox input "true"
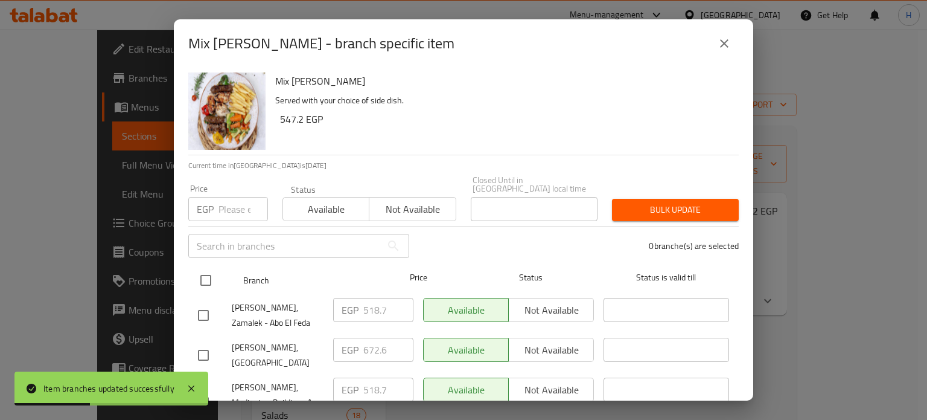
checkbox input "true"
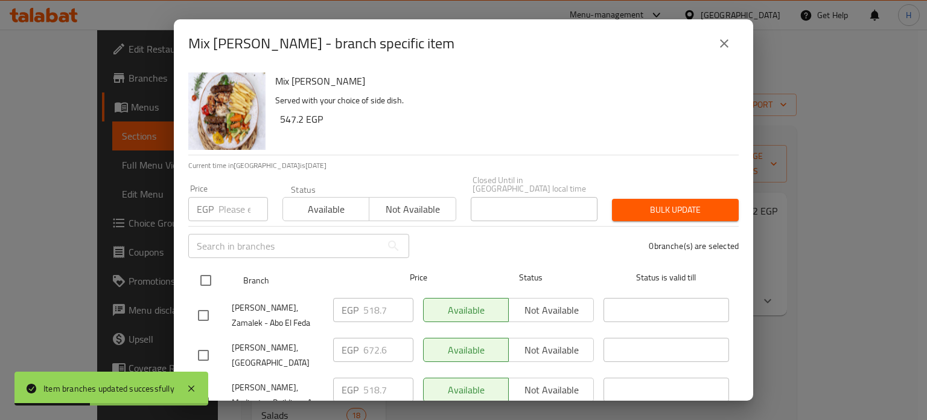
checkbox input "true"
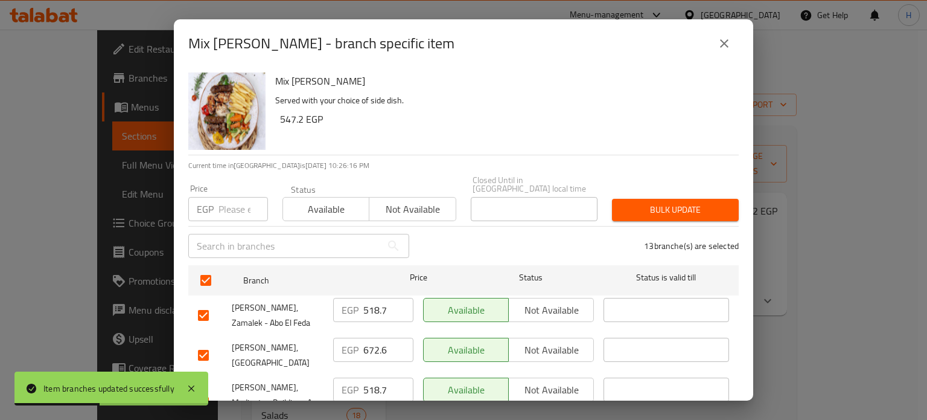
click at [222, 197] on input "number" at bounding box center [243, 209] width 49 height 24
paste input "547.80"
type input "547.80"
click at [654, 202] on span "Bulk update" at bounding box center [675, 209] width 107 height 15
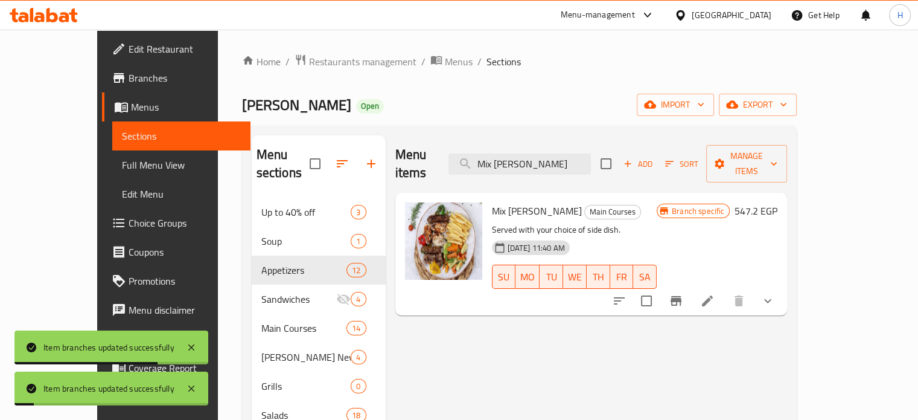
drag, startPoint x: 566, startPoint y: 152, endPoint x: 442, endPoint y: 153, distance: 124.3
click at [442, 153] on div "Menu items Mix [PERSON_NAME] Add Sort Manage items" at bounding box center [591, 163] width 392 height 57
paste input "Chicken Pane"
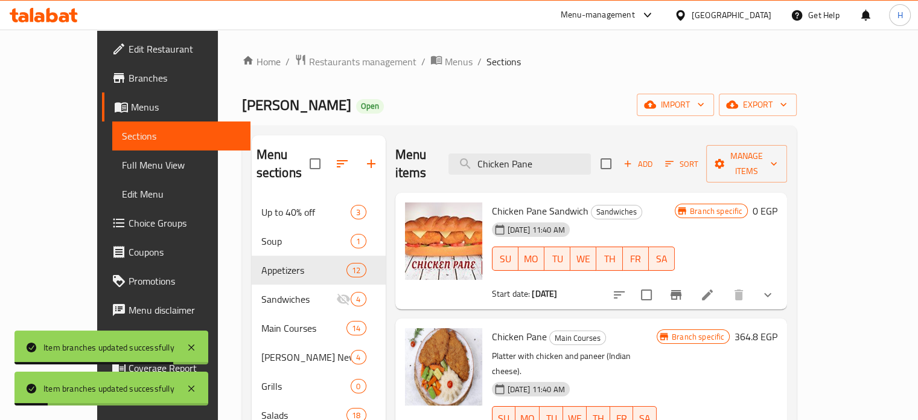
type input "Chicken Pane"
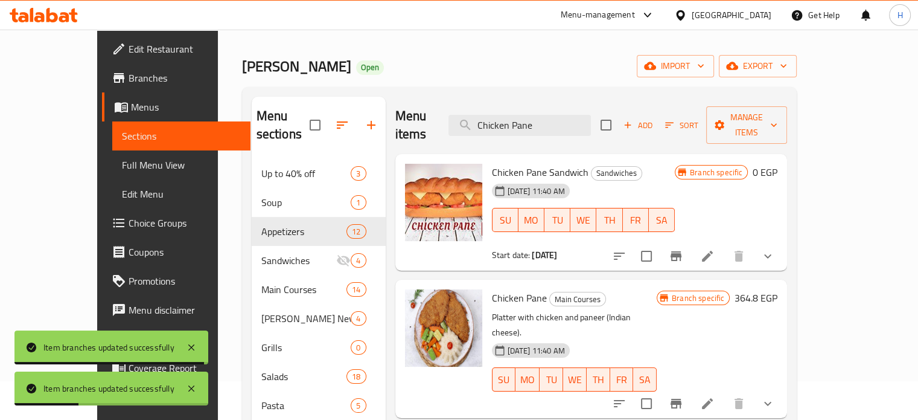
scroll to position [60, 0]
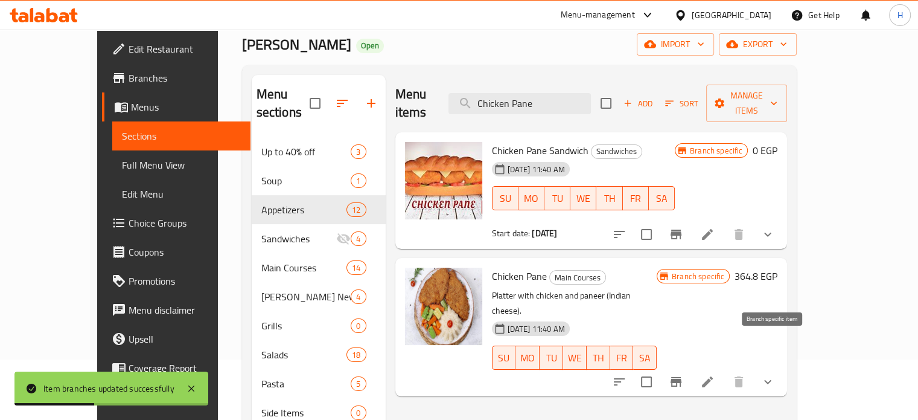
click at [681, 377] on icon "Branch-specific-item" at bounding box center [676, 382] width 11 height 10
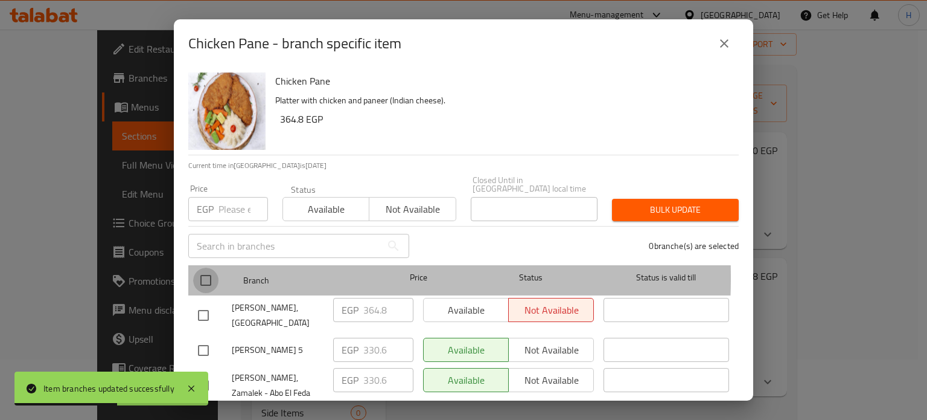
click at [213, 269] on input "checkbox" at bounding box center [205, 279] width 25 height 25
checkbox input "true"
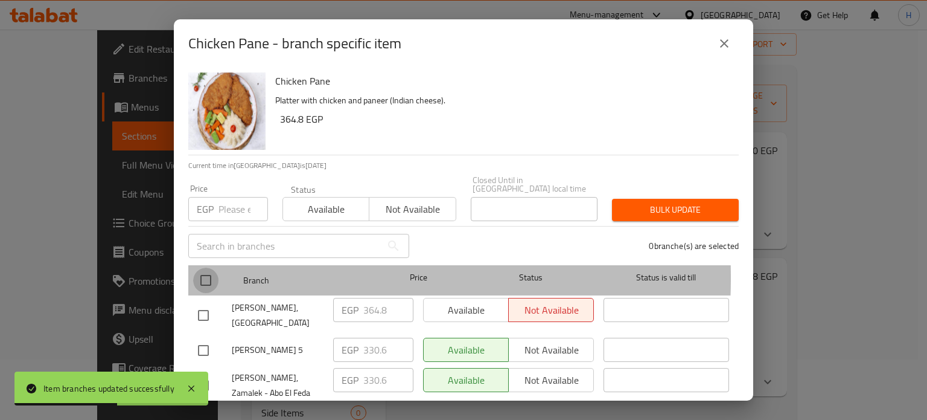
checkbox input "true"
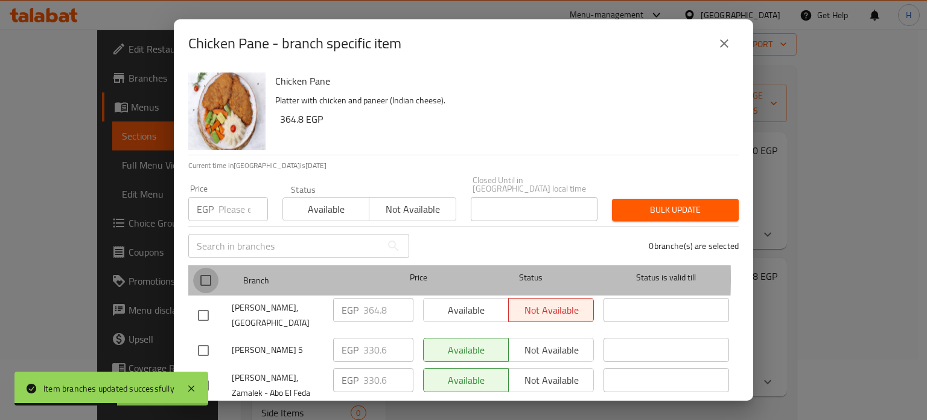
checkbox input "true"
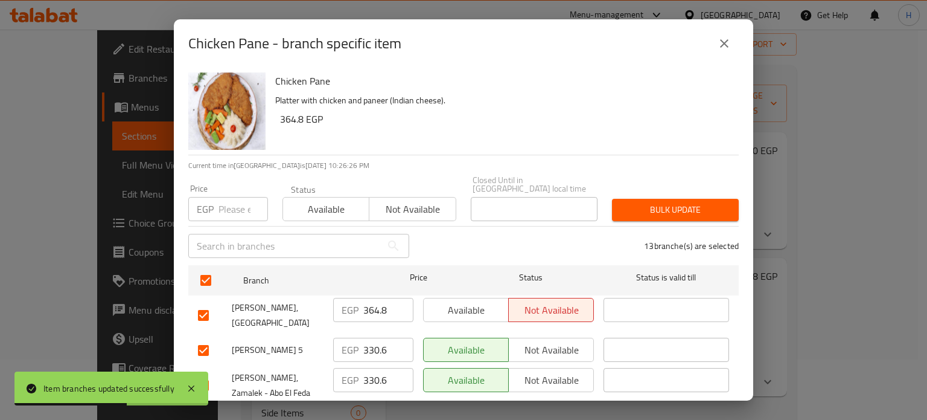
click at [229, 197] on input "number" at bounding box center [243, 209] width 49 height 24
paste input "364.80"
type input "364.80"
click at [653, 209] on span "Bulk update" at bounding box center [675, 209] width 107 height 15
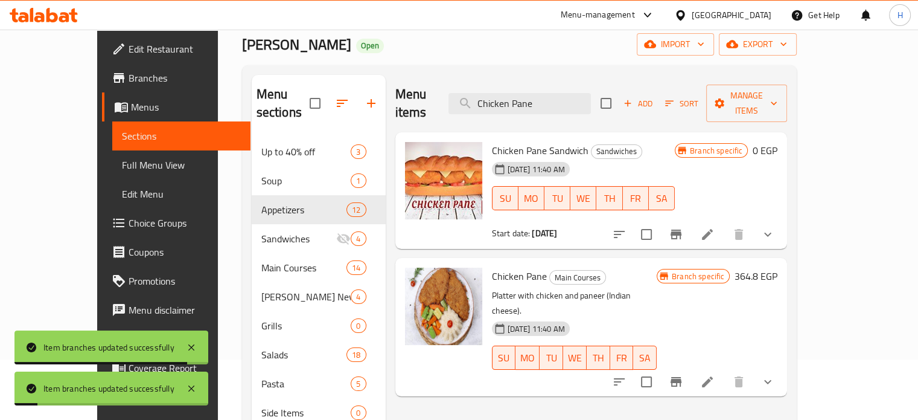
drag, startPoint x: 587, startPoint y: 94, endPoint x: 467, endPoint y: 92, distance: 120.1
click at [467, 92] on div "Menu items Chicken Pane Add Sort Manage items" at bounding box center [591, 103] width 392 height 57
paste input "Escalope Pane"
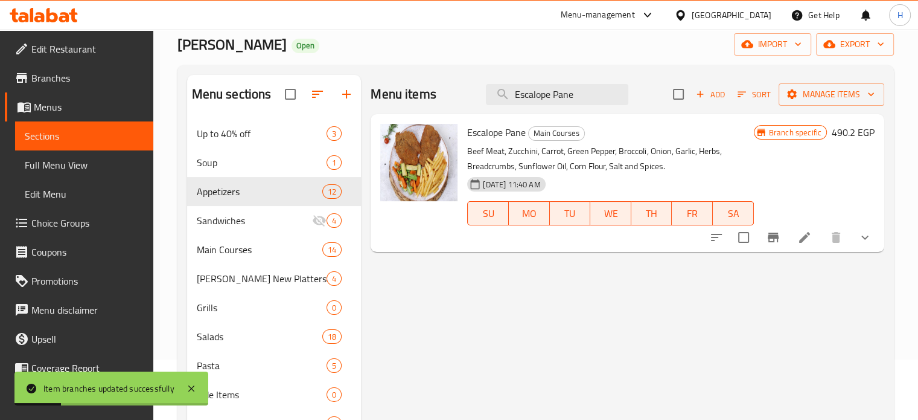
type input "Escalope Pane"
click at [776, 238] on icon "Branch-specific-item" at bounding box center [773, 237] width 11 height 10
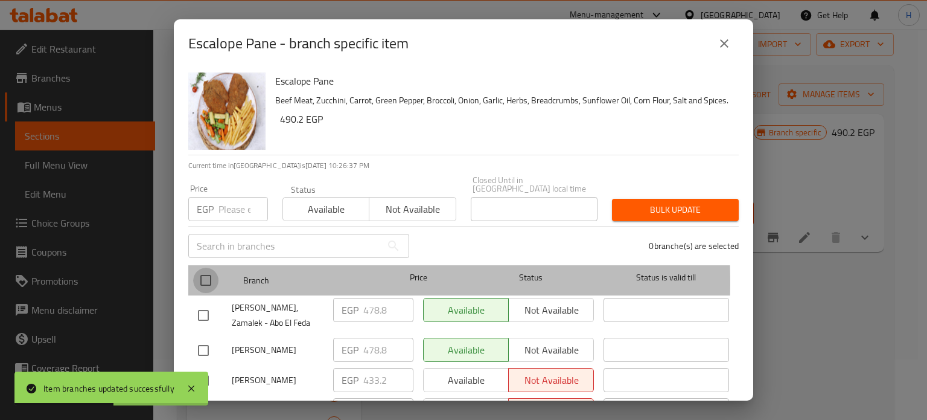
click at [200, 273] on input "checkbox" at bounding box center [205, 279] width 25 height 25
checkbox input "true"
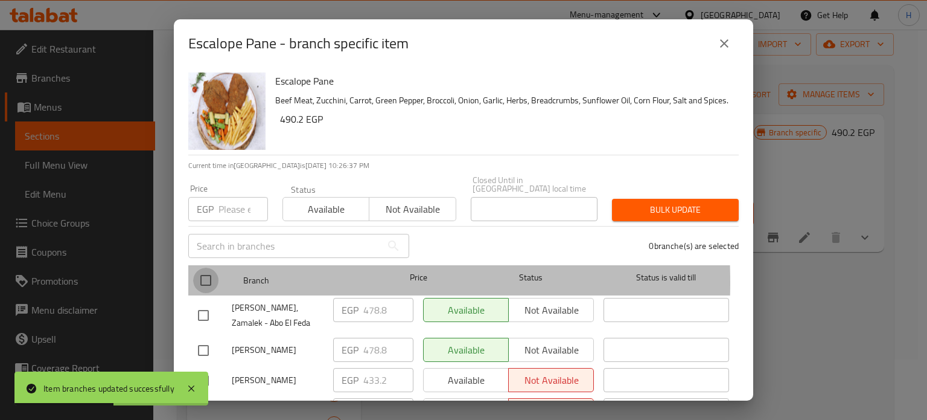
checkbox input "true"
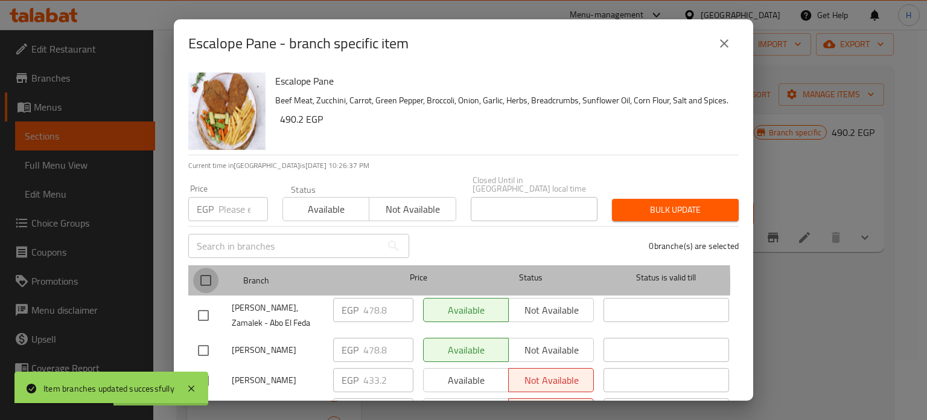
checkbox input "true"
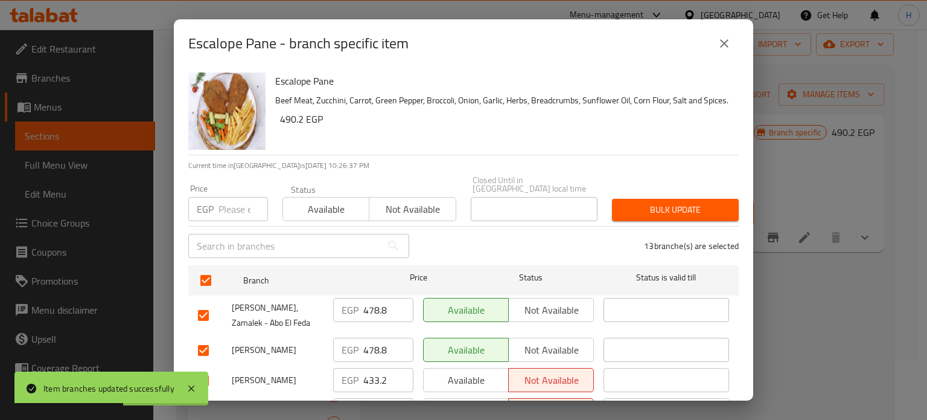
click at [227, 197] on input "number" at bounding box center [243, 209] width 49 height 24
paste input "490.20"
type input "490.20"
click at [630, 191] on div "Bulk update" at bounding box center [675, 209] width 141 height 37
click at [630, 199] on button "Bulk update" at bounding box center [675, 210] width 127 height 22
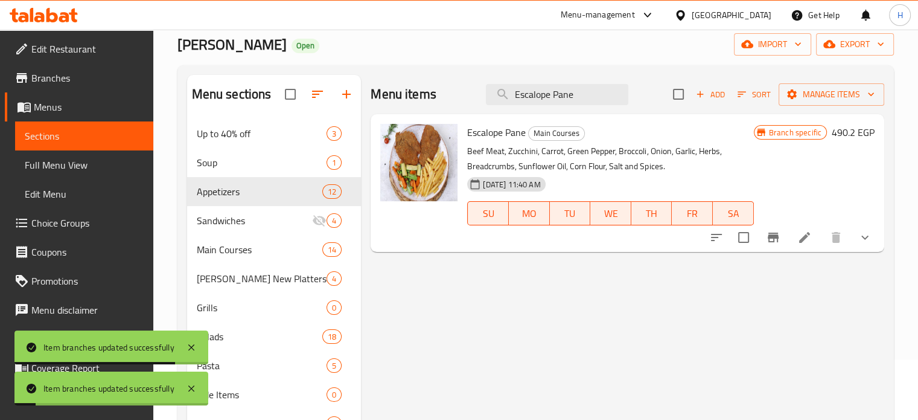
drag, startPoint x: 582, startPoint y: 101, endPoint x: 444, endPoint y: 94, distance: 137.8
click at [444, 94] on div "Menu items Escalope Pane Add Sort Manage items" at bounding box center [628, 94] width 514 height 39
paste input "Piccata With Mushroom Sauc"
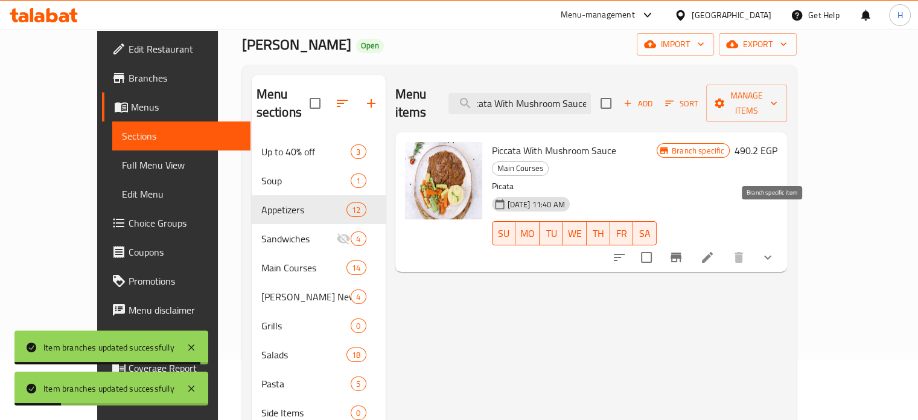
type input "Piccata With Mushroom Sauce"
click at [681, 252] on icon "Branch-specific-item" at bounding box center [676, 257] width 11 height 10
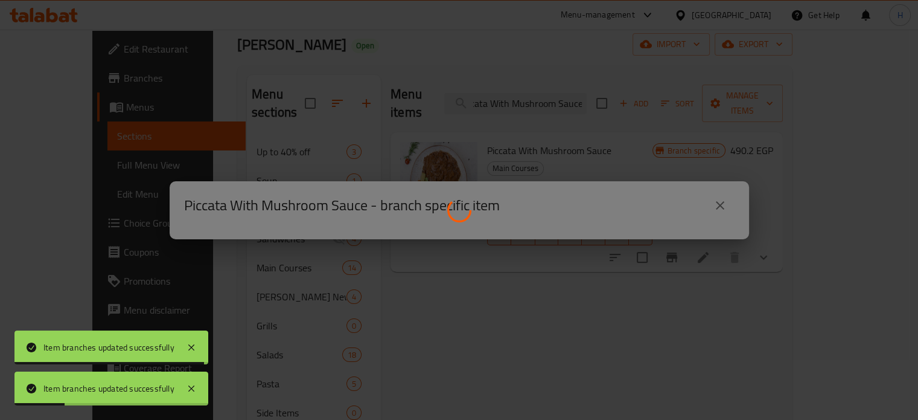
scroll to position [0, 0]
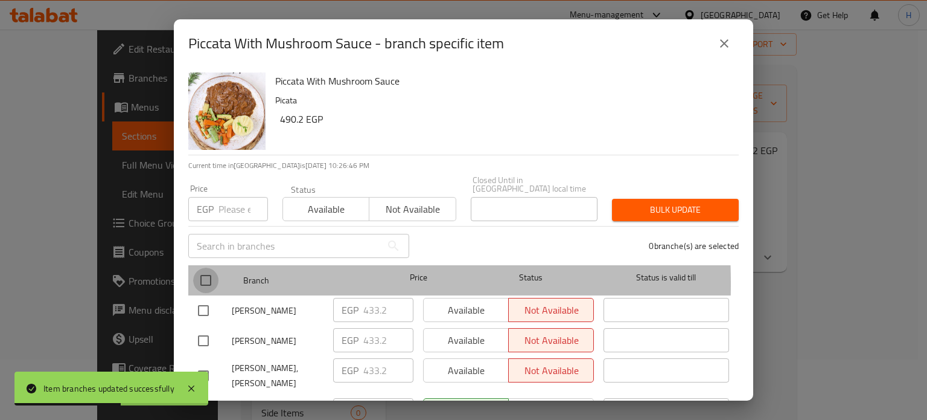
drag, startPoint x: 203, startPoint y: 275, endPoint x: 220, endPoint y: 232, distance: 45.5
click at [203, 275] on input "checkbox" at bounding box center [205, 279] width 25 height 25
checkbox input "true"
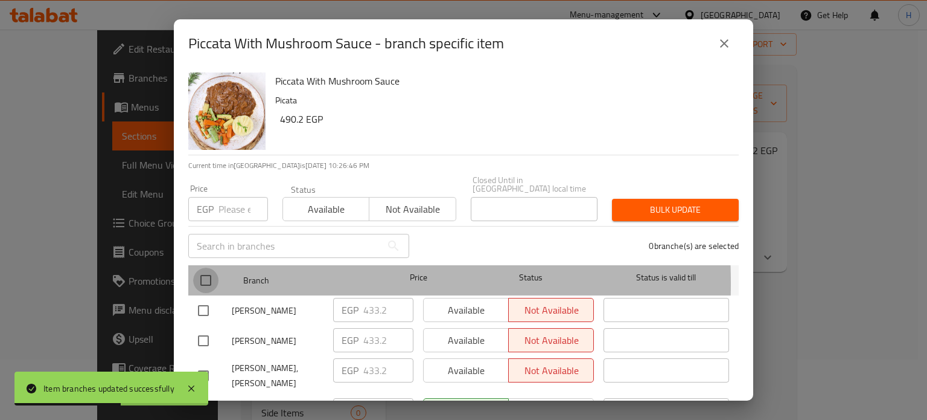
checkbox input "true"
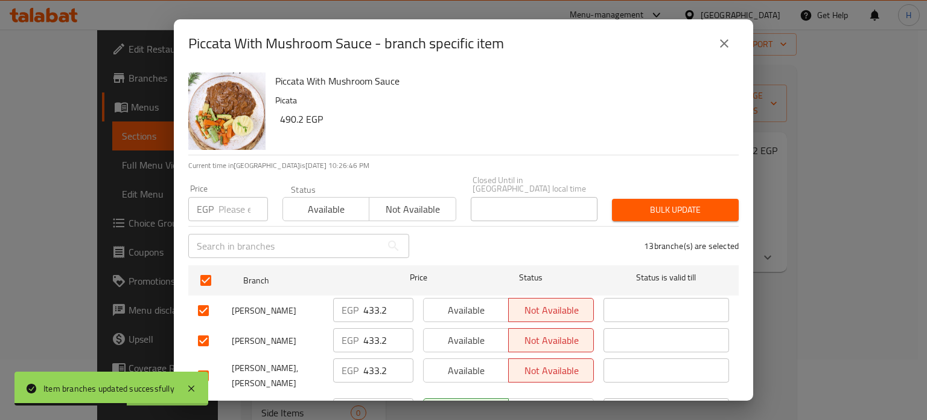
click at [224, 211] on input "number" at bounding box center [243, 209] width 49 height 24
paste input "490.20"
click at [636, 202] on span "Bulk update" at bounding box center [675, 209] width 107 height 15
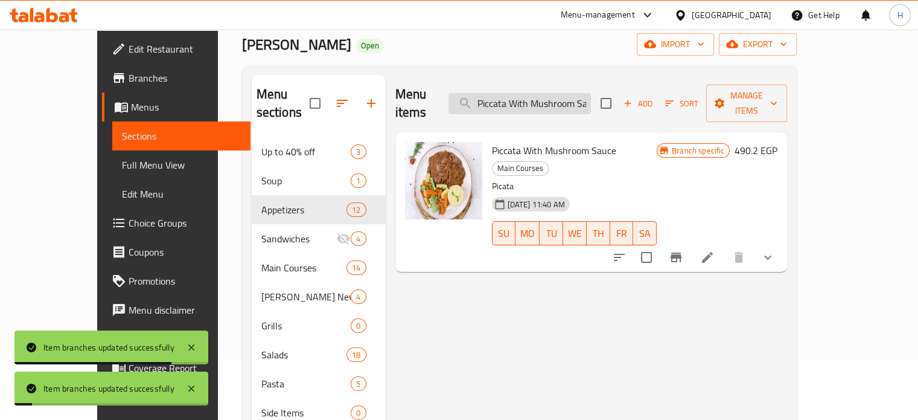
click at [591, 102] on input "Piccata With Mushroom Sauce" at bounding box center [519, 103] width 142 height 21
paste input "Emince de Veau"
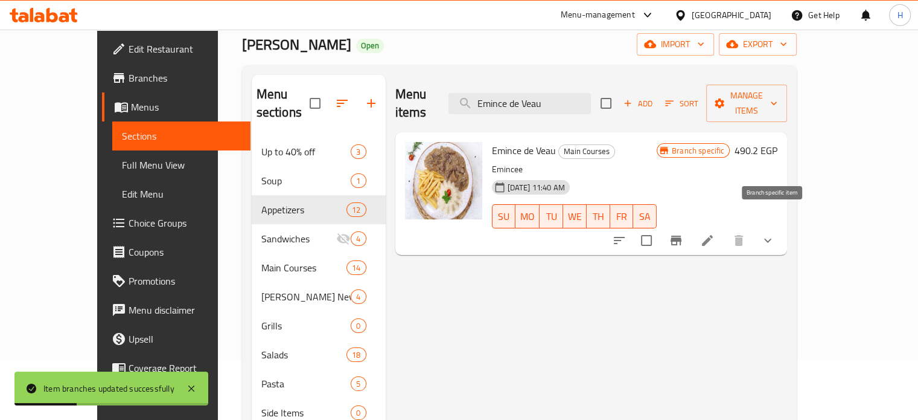
click at [681, 235] on icon "Branch-specific-item" at bounding box center [676, 240] width 11 height 10
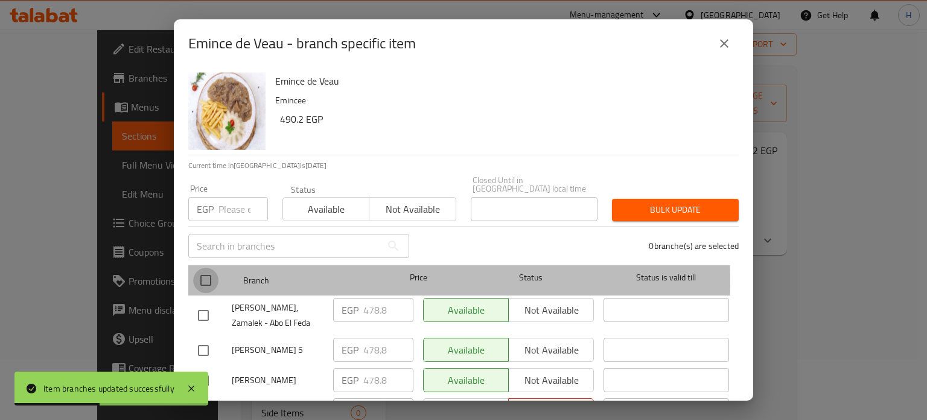
click at [202, 273] on input "checkbox" at bounding box center [205, 279] width 25 height 25
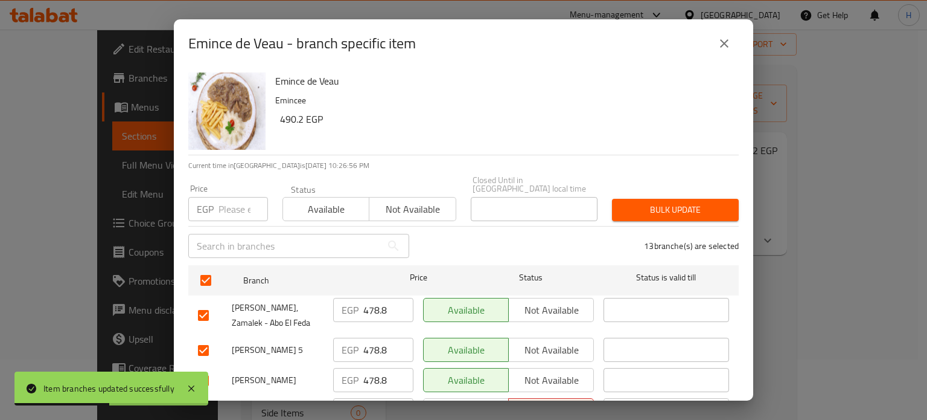
click at [232, 197] on input "number" at bounding box center [243, 209] width 49 height 24
paste input "490.20"
click at [666, 202] on span "Bulk update" at bounding box center [675, 209] width 107 height 15
